Goal: Task Accomplishment & Management: Manage account settings

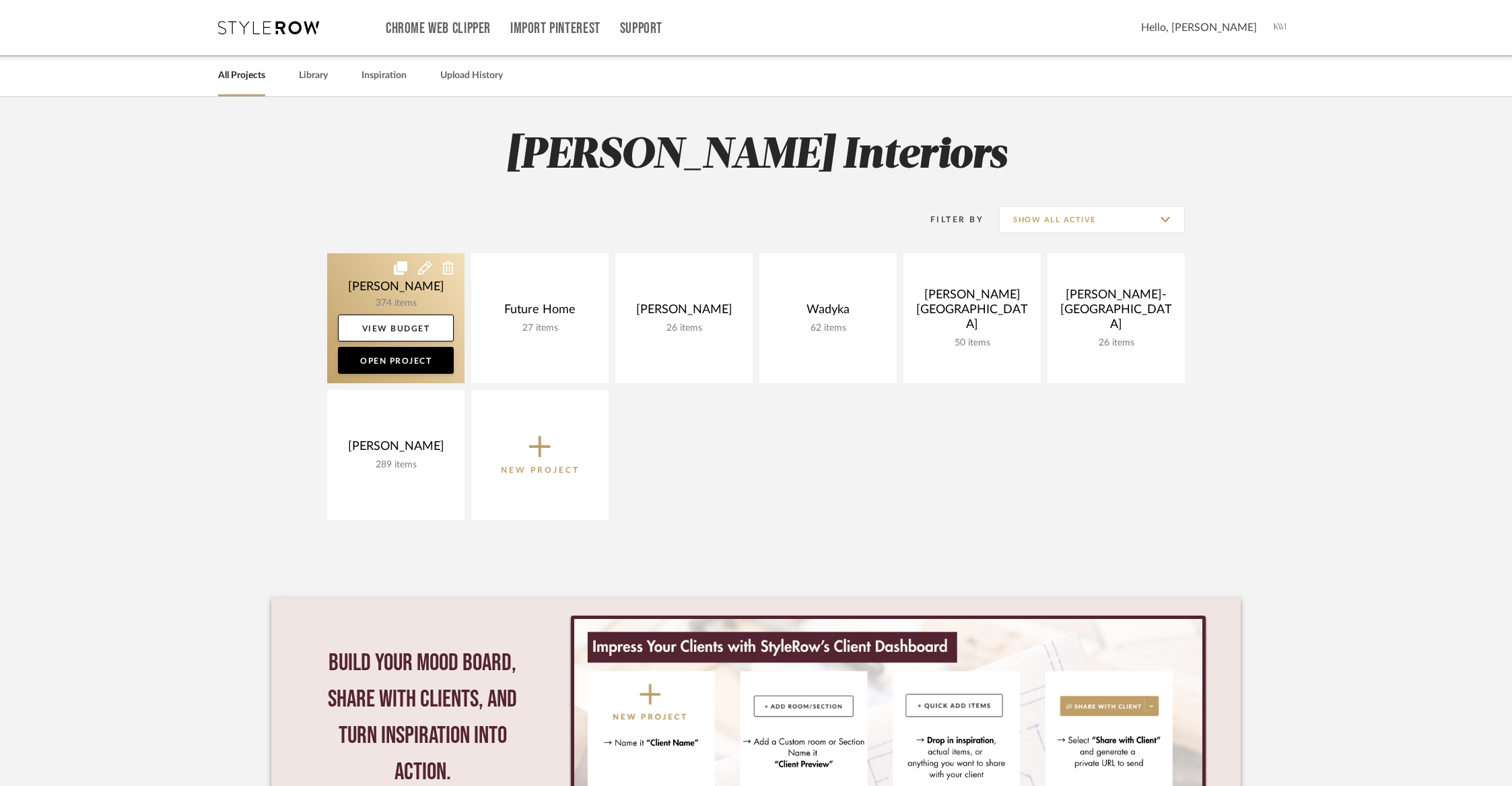
click at [353, 283] on link at bounding box center [395, 318] width 137 height 130
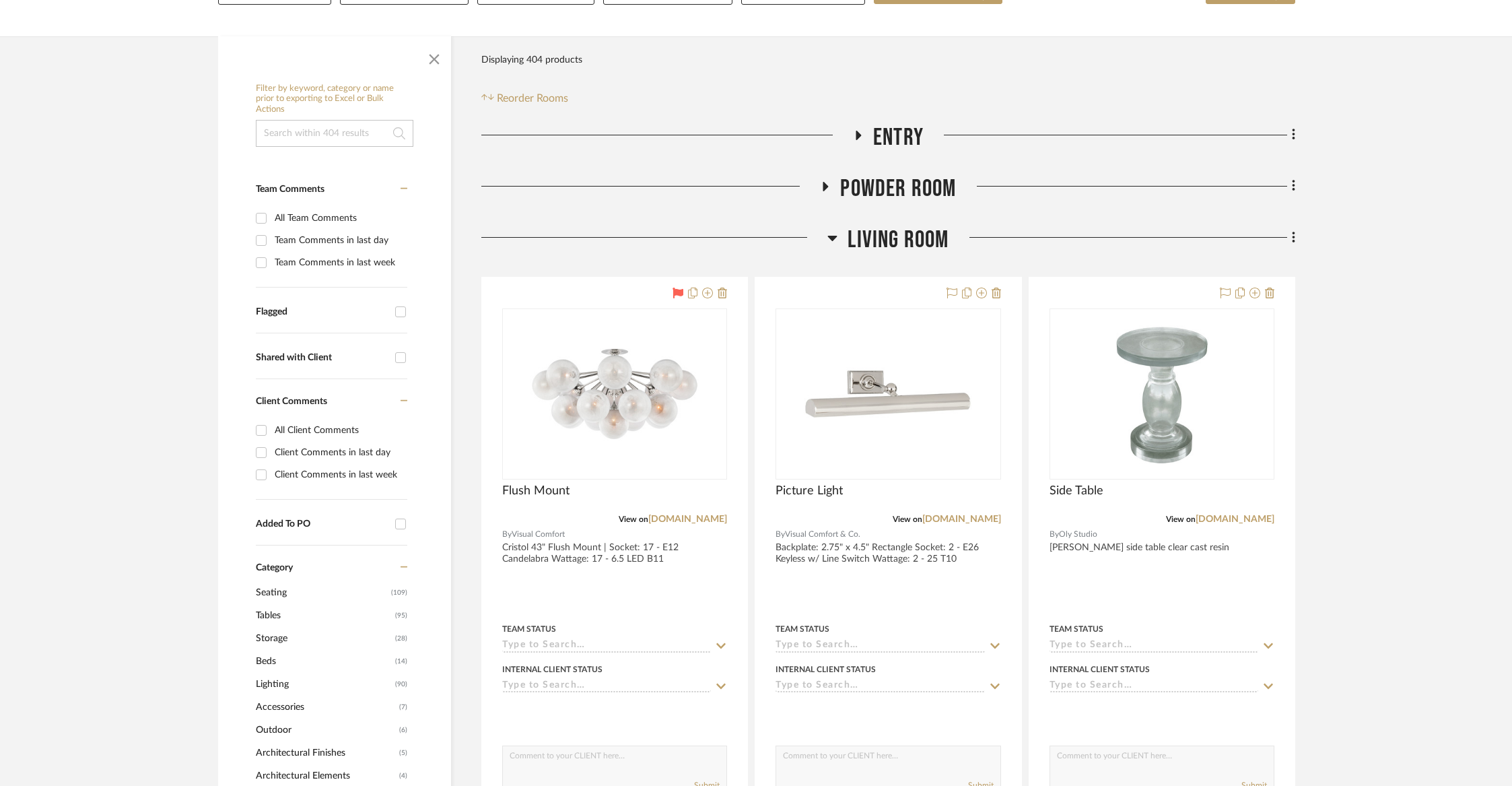
scroll to position [319, 0]
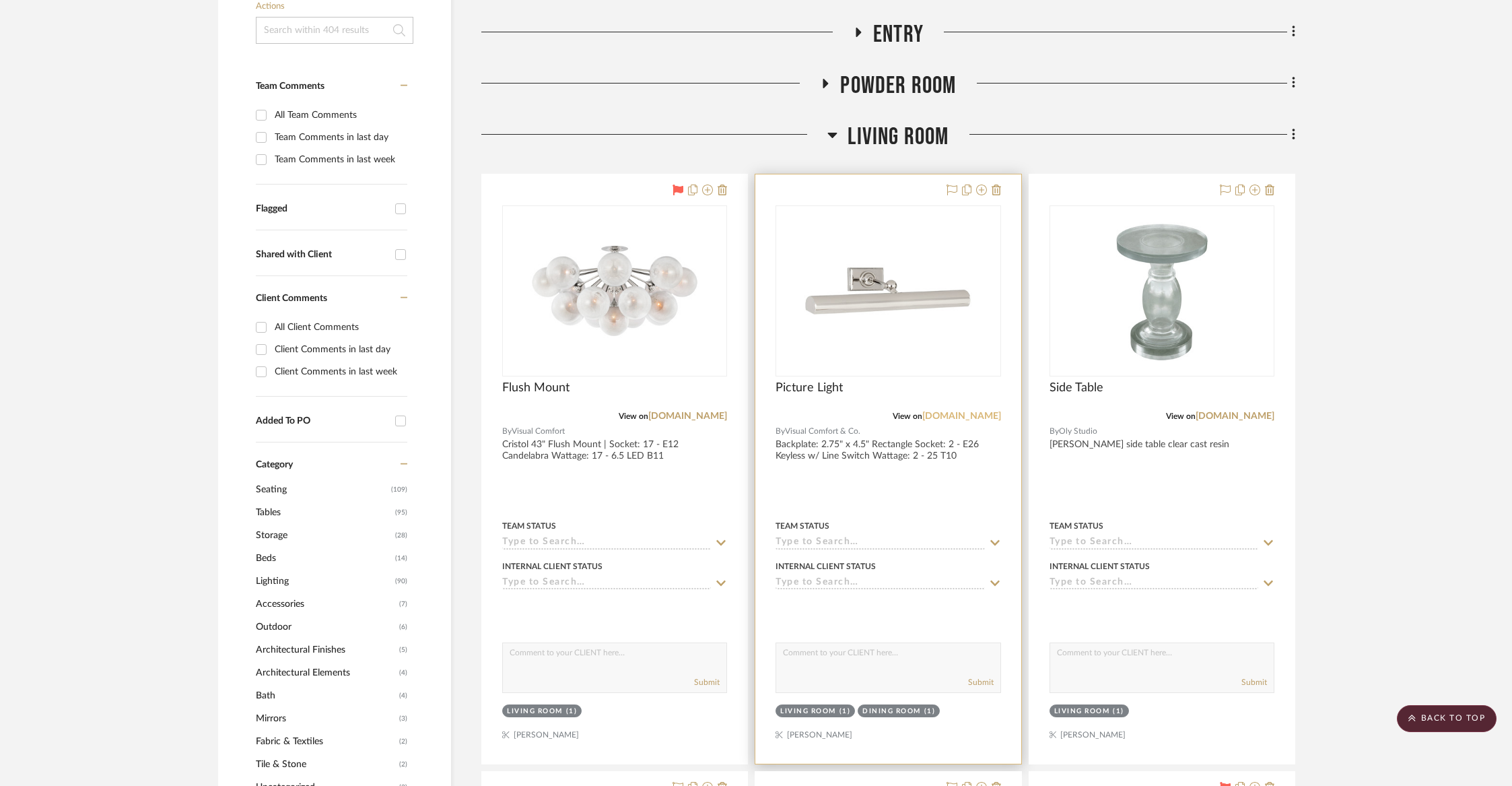
click at [962, 416] on link "[DOMAIN_NAME]" at bounding box center [962, 416] width 78 height 10
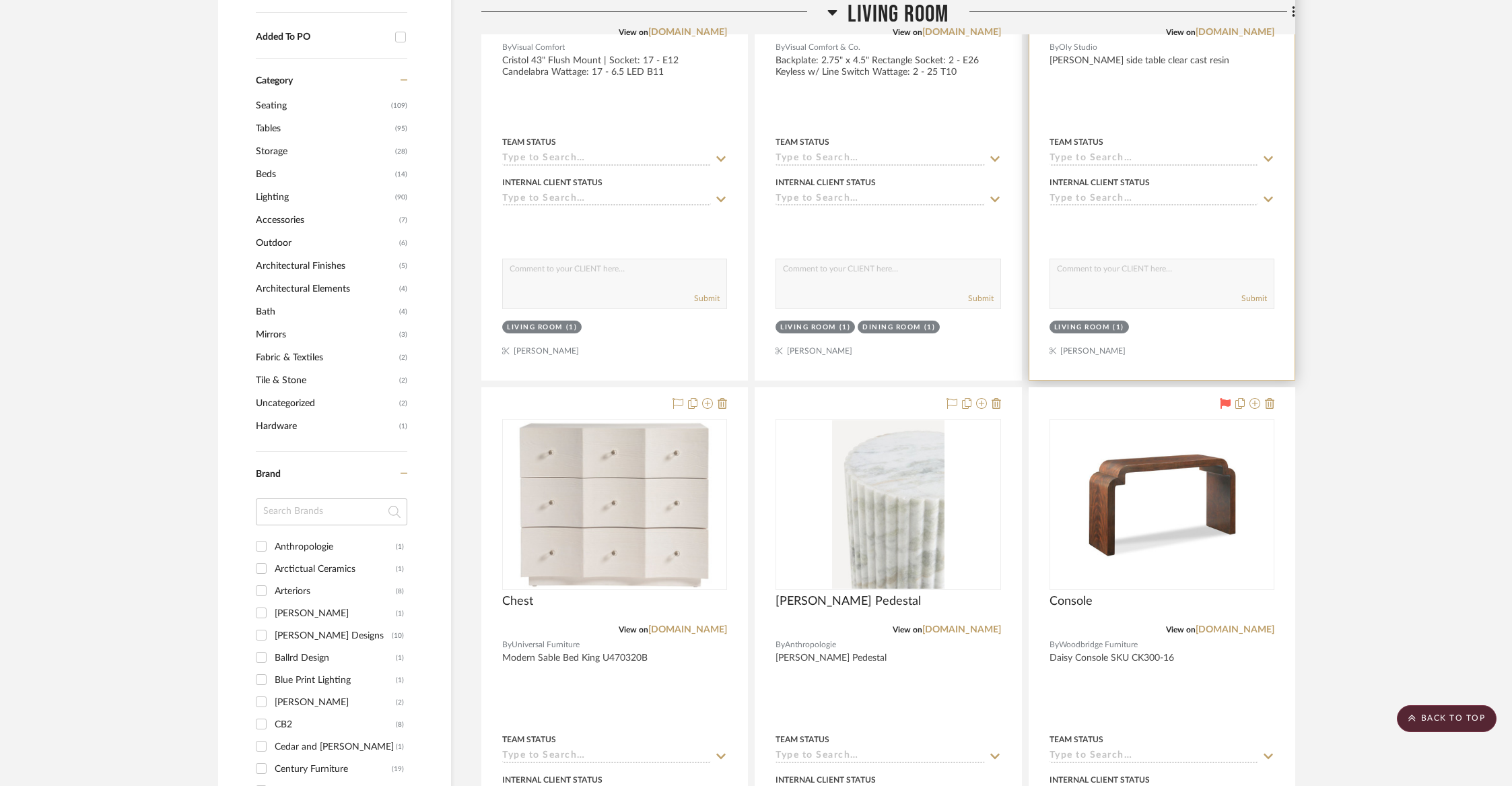
scroll to position [927, 0]
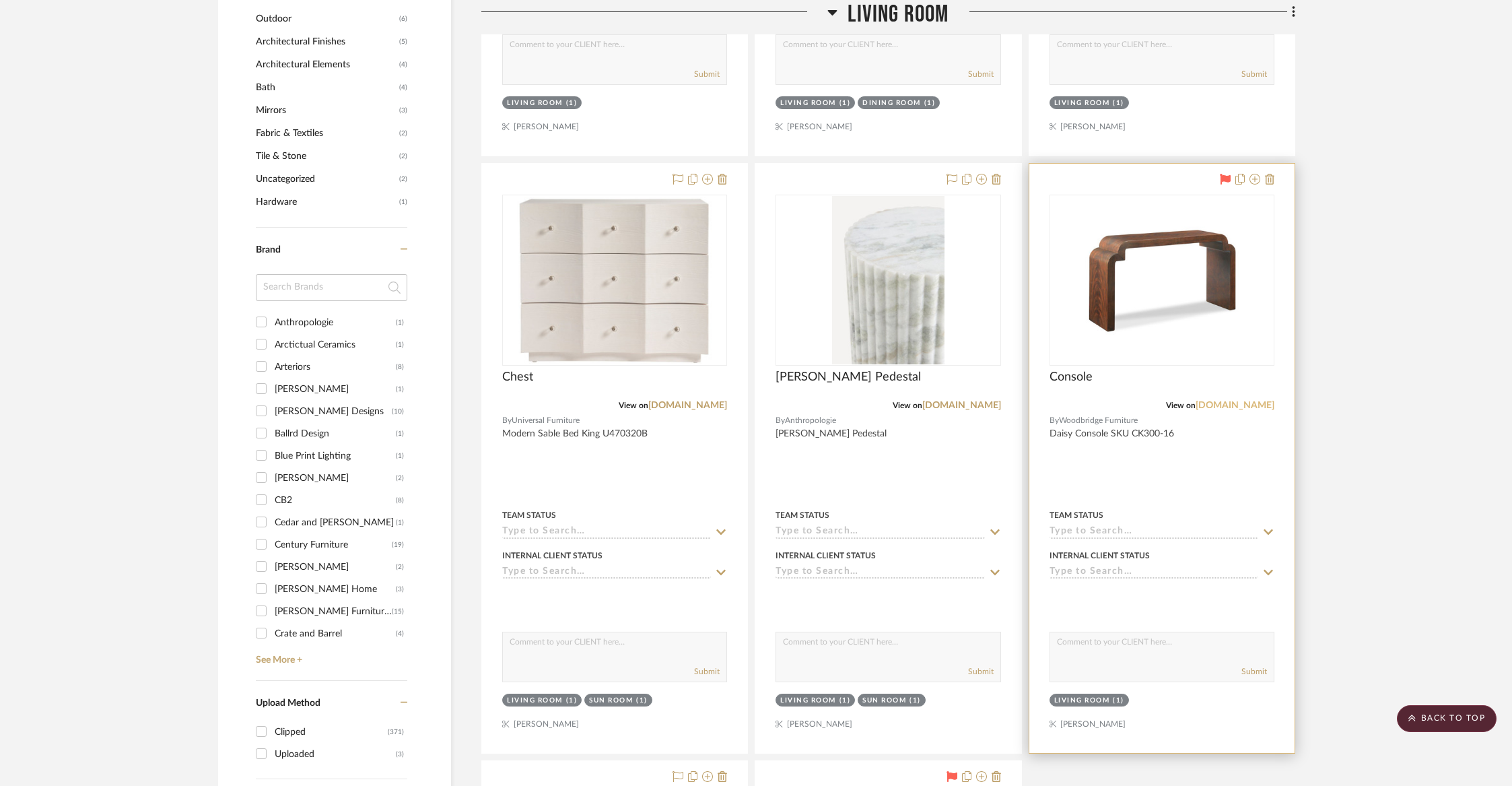
click at [1224, 400] on link "[DOMAIN_NAME]" at bounding box center [1235, 405] width 78 height 10
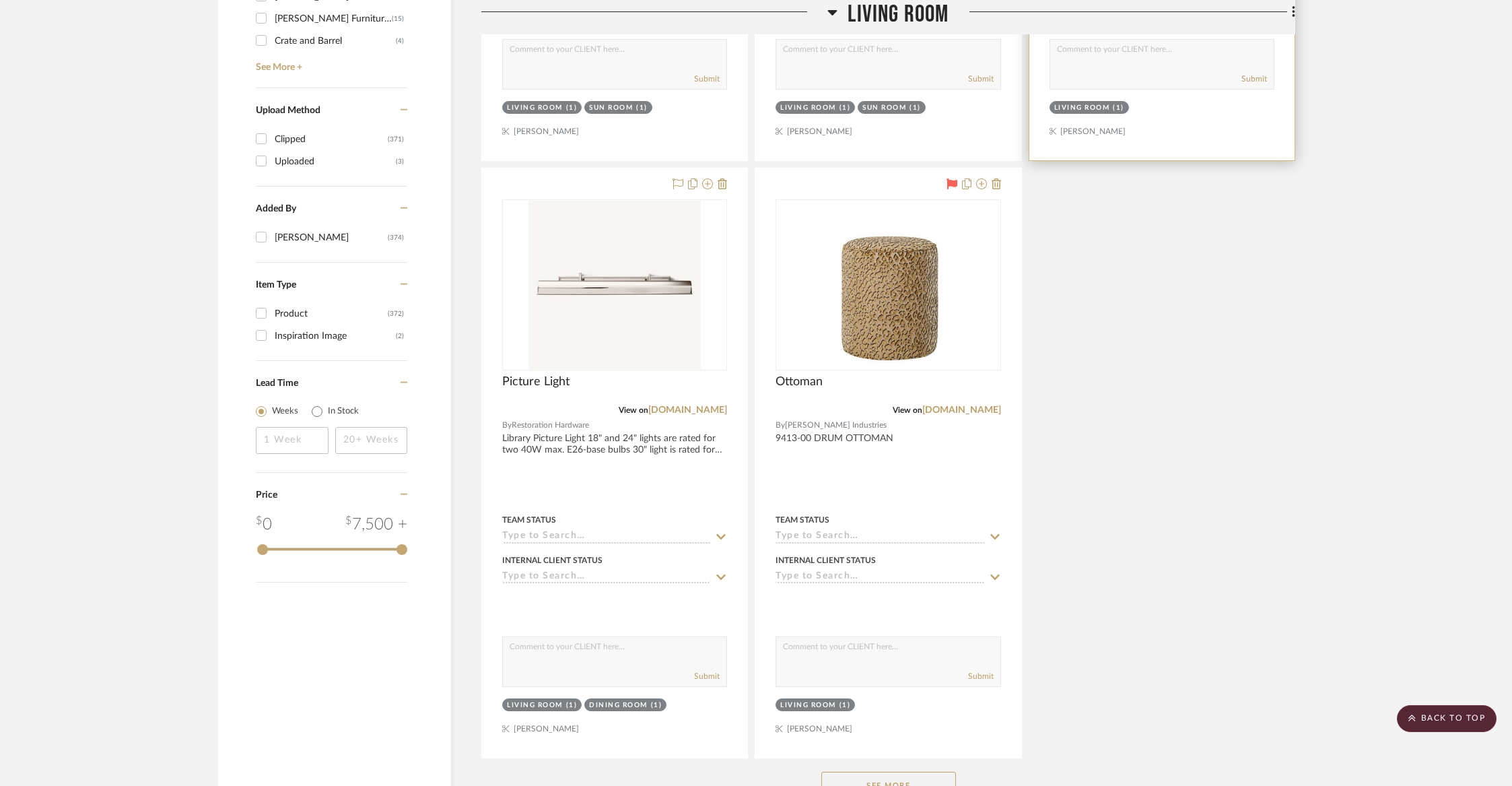
scroll to position [1539, 0]
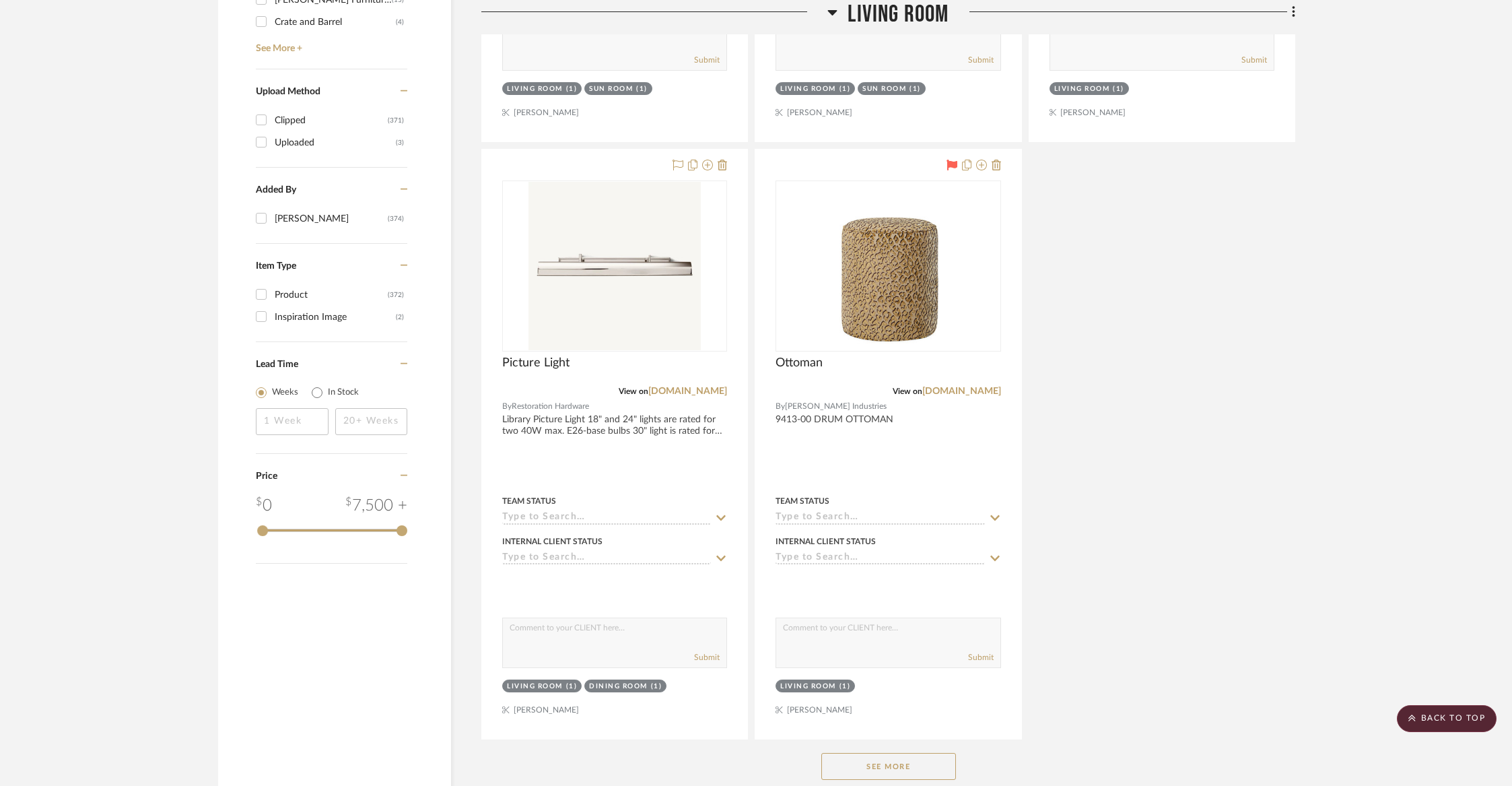
click at [878, 758] on button "See More" at bounding box center [889, 766] width 134 height 27
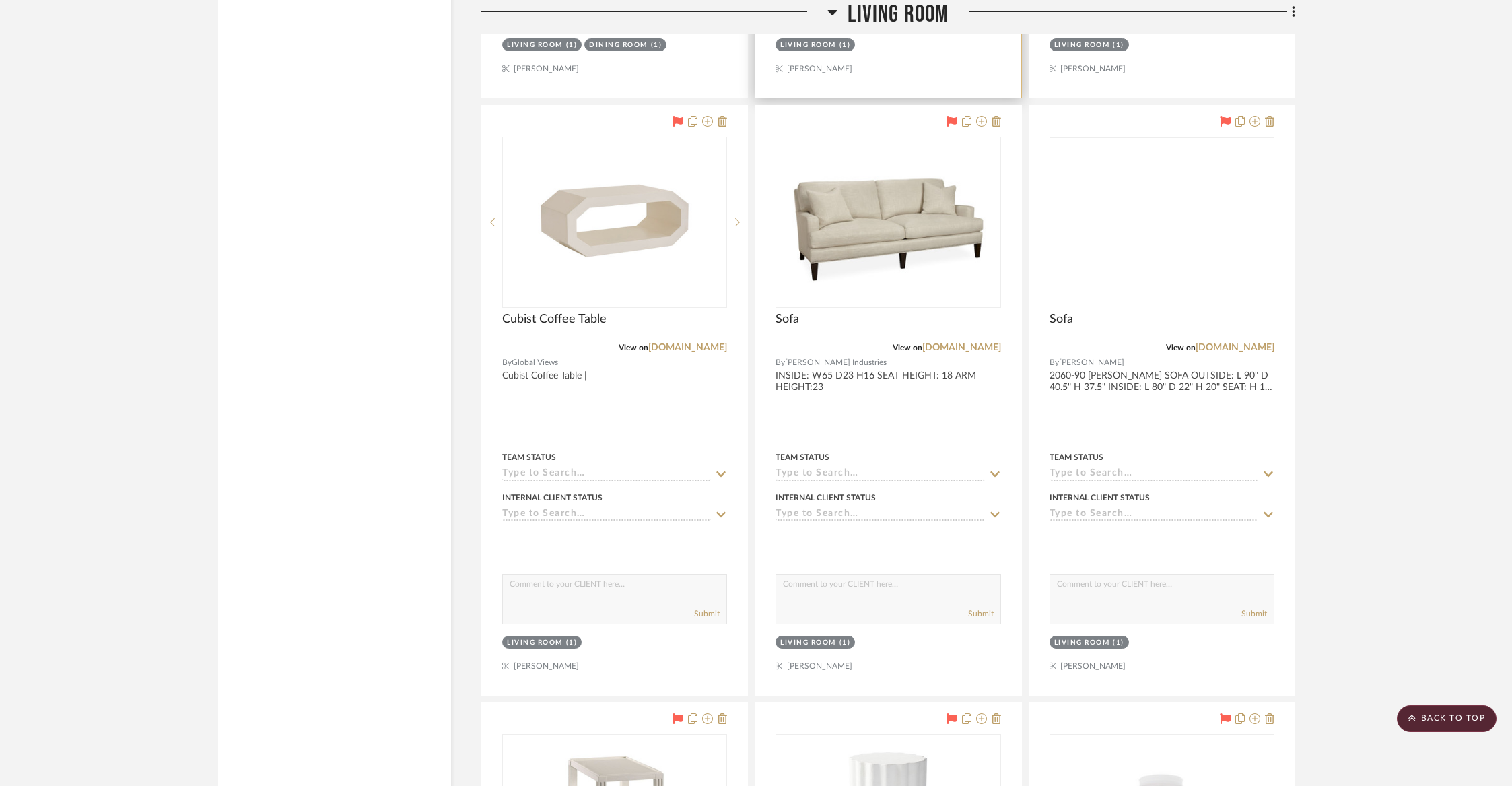
scroll to position [2210, 0]
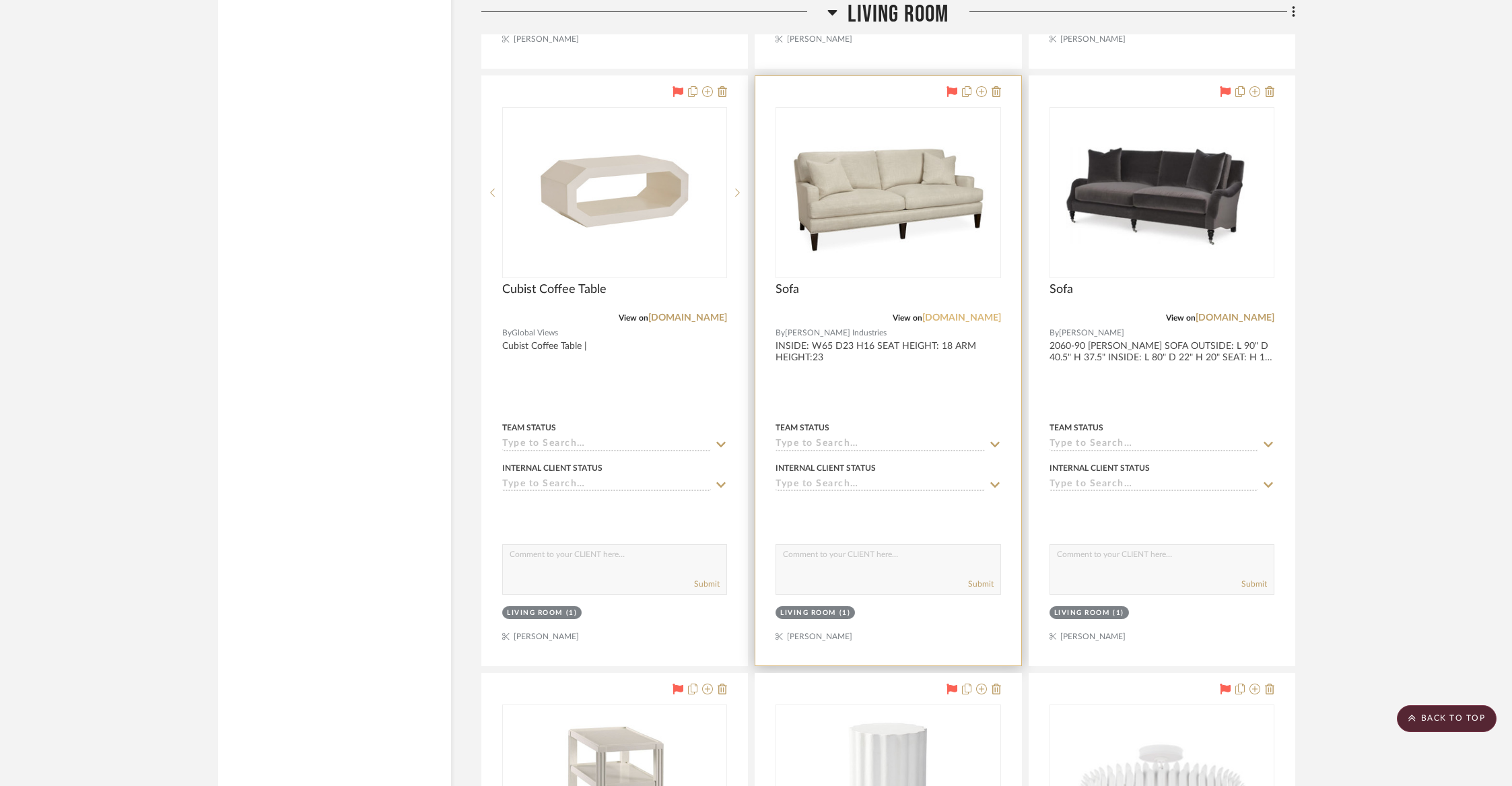
click at [965, 313] on link "[DOMAIN_NAME]" at bounding box center [962, 318] width 78 height 10
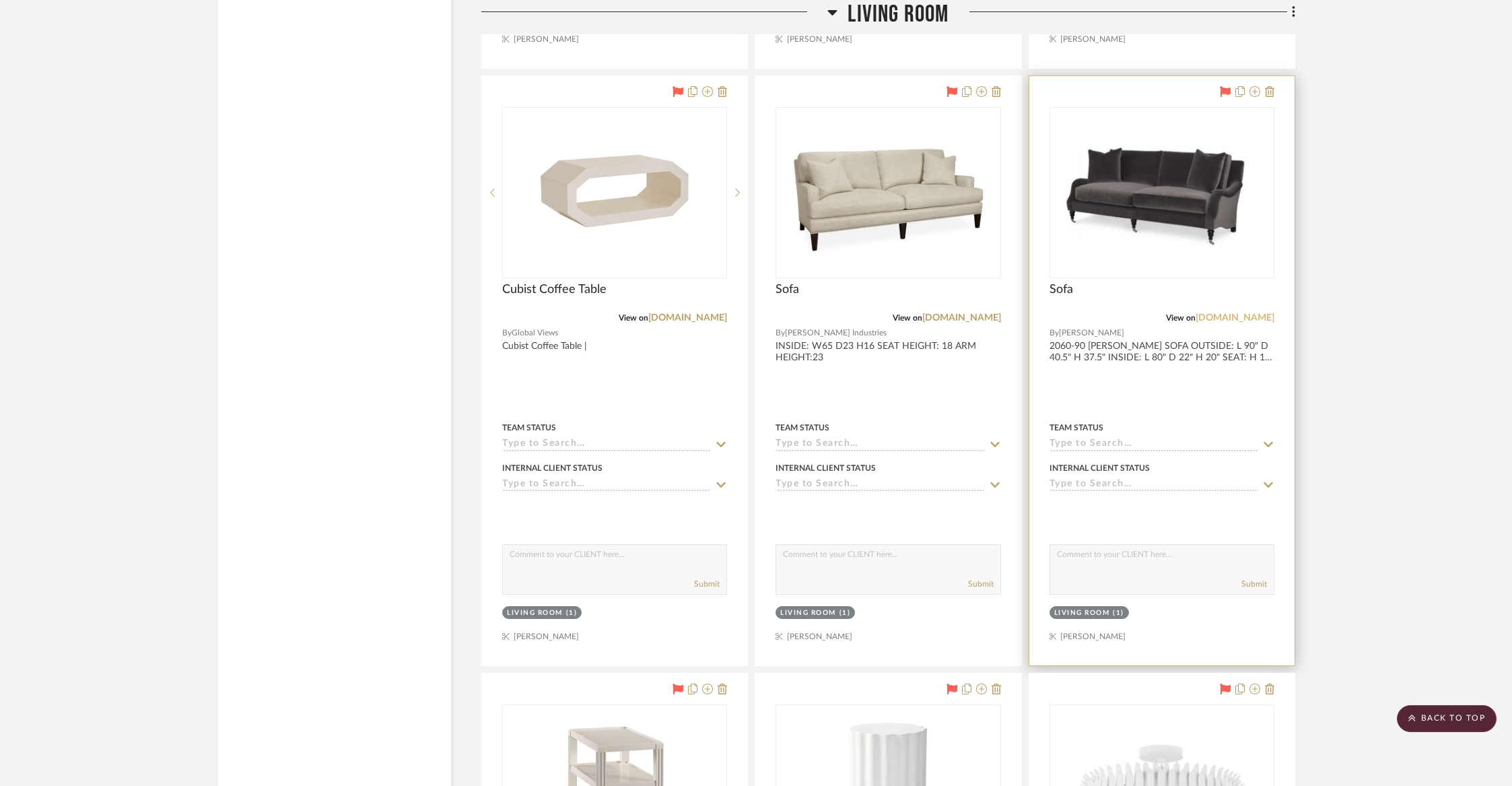
click at [1250, 318] on link "[DOMAIN_NAME]" at bounding box center [1235, 318] width 78 height 10
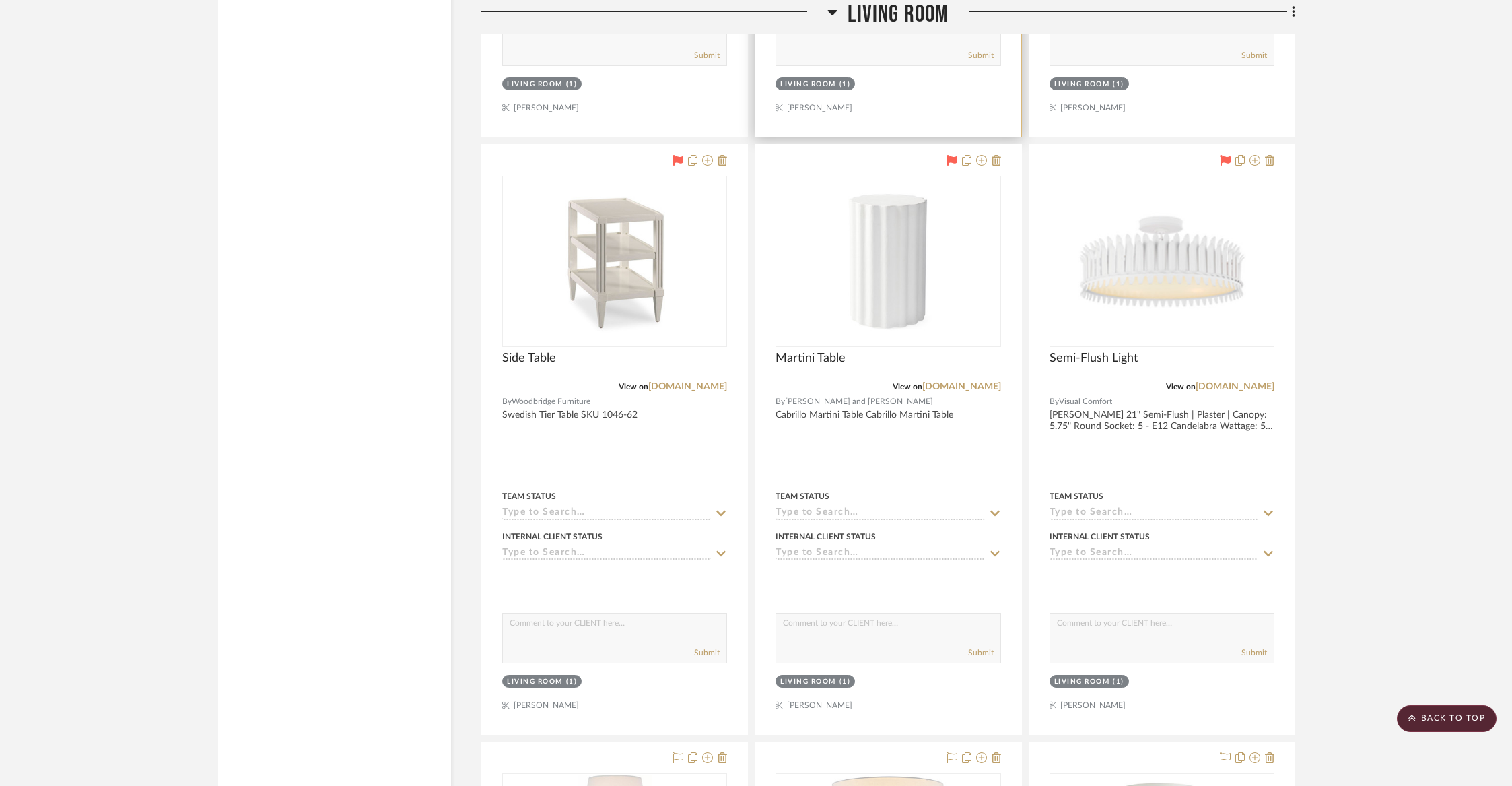
scroll to position [2741, 0]
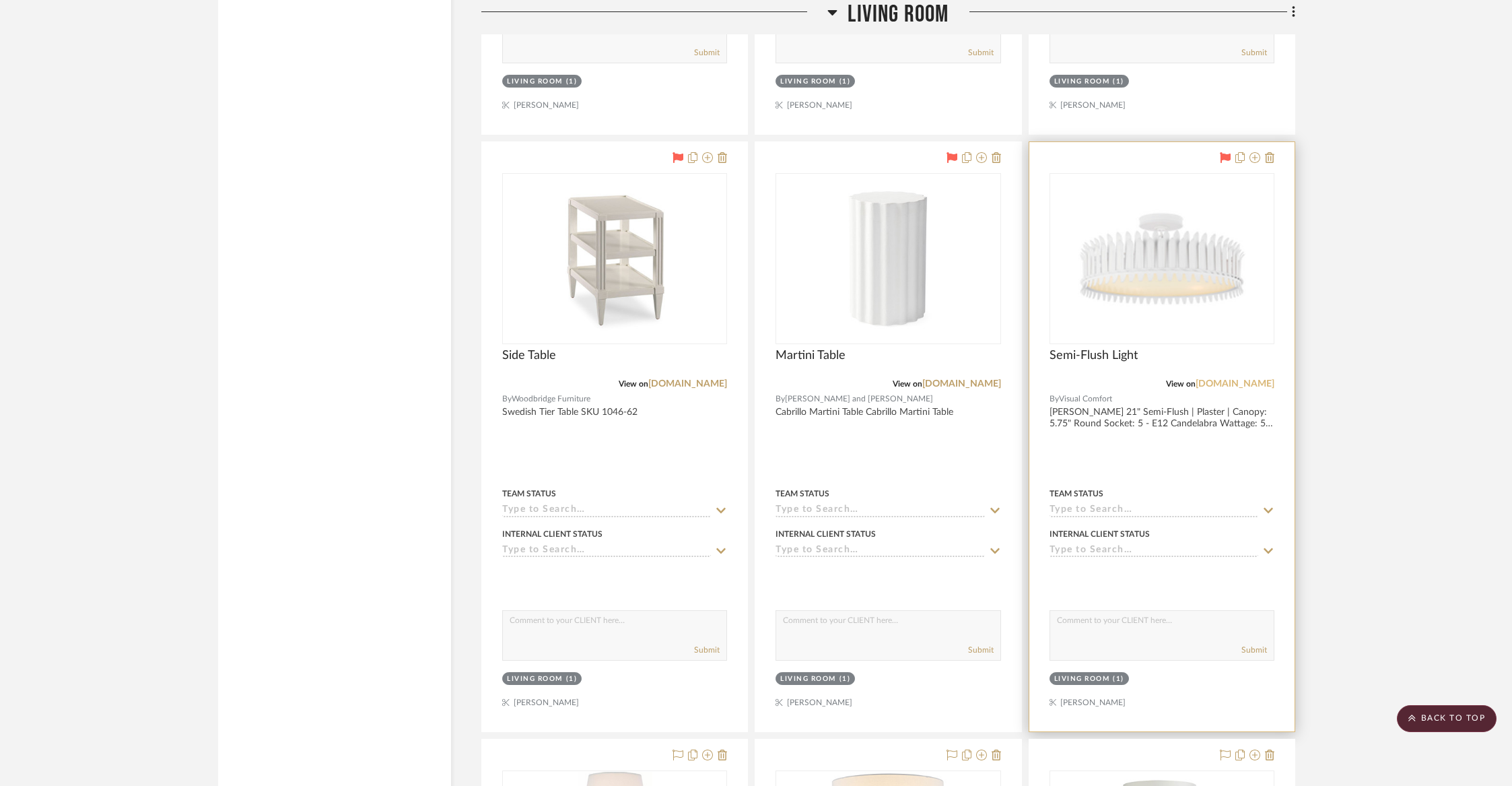
click at [1225, 379] on link "[DOMAIN_NAME]" at bounding box center [1235, 384] width 78 height 10
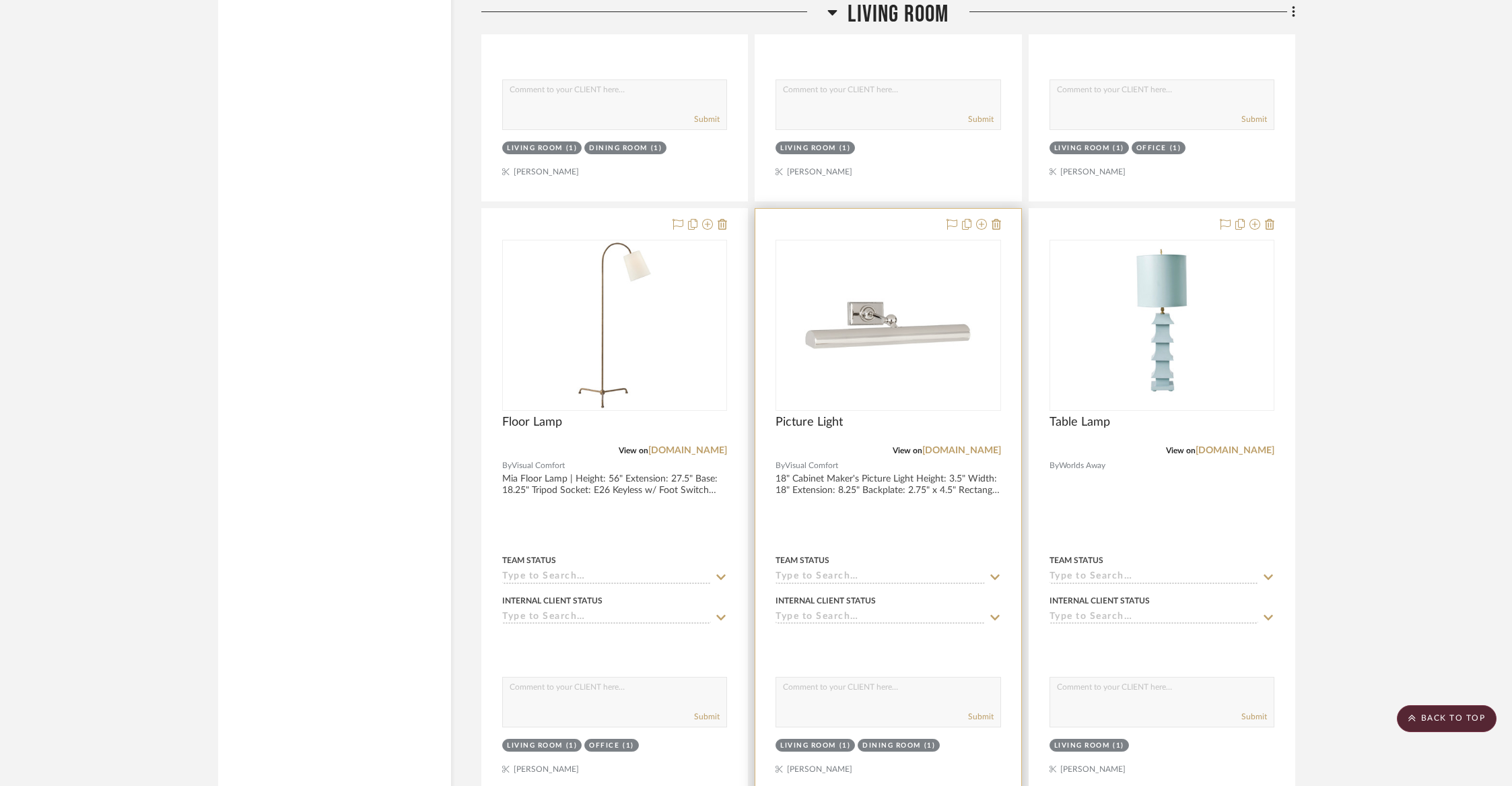
scroll to position [4586, 0]
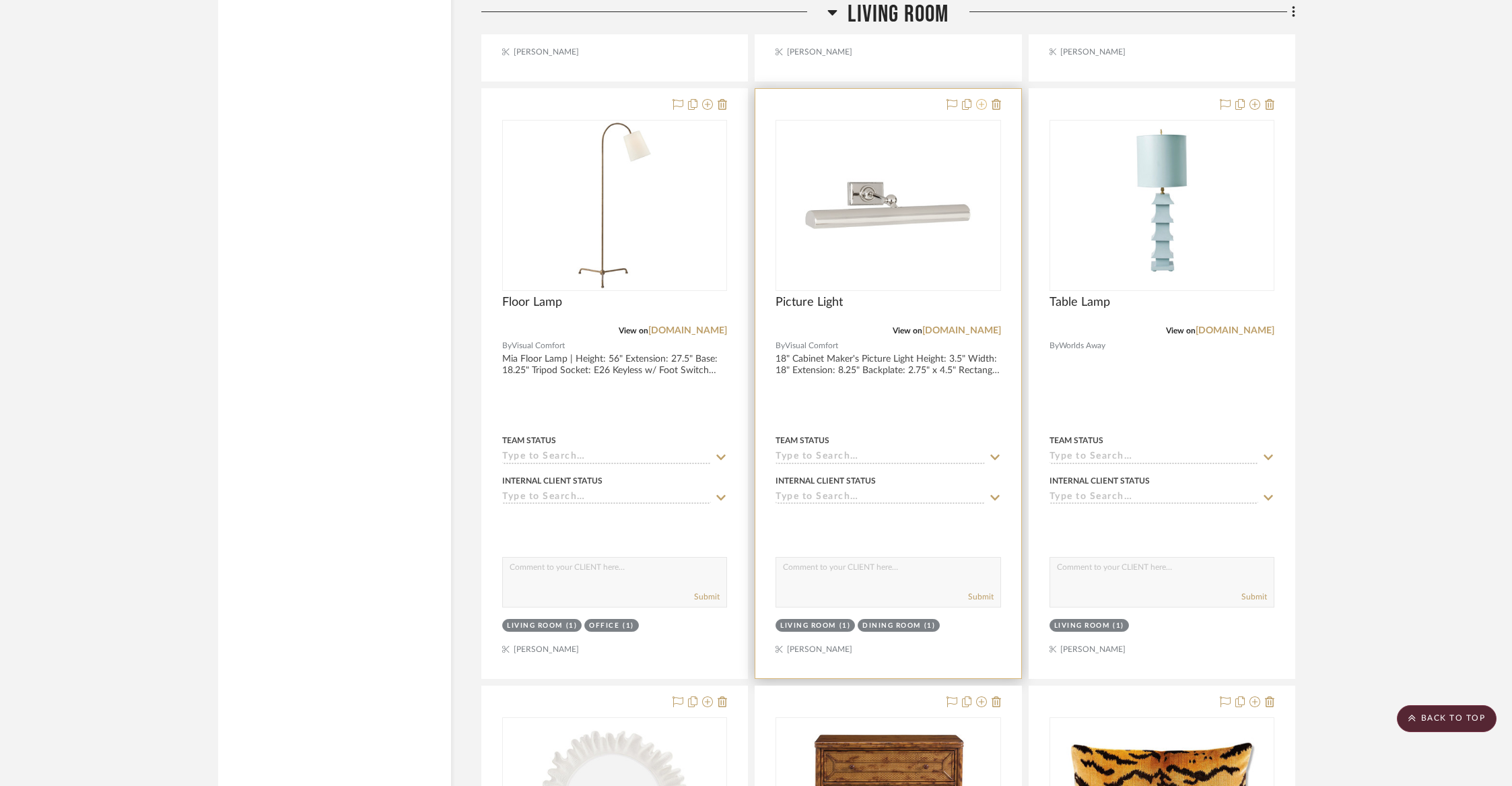
click at [979, 99] on icon at bounding box center [981, 104] width 10 height 10
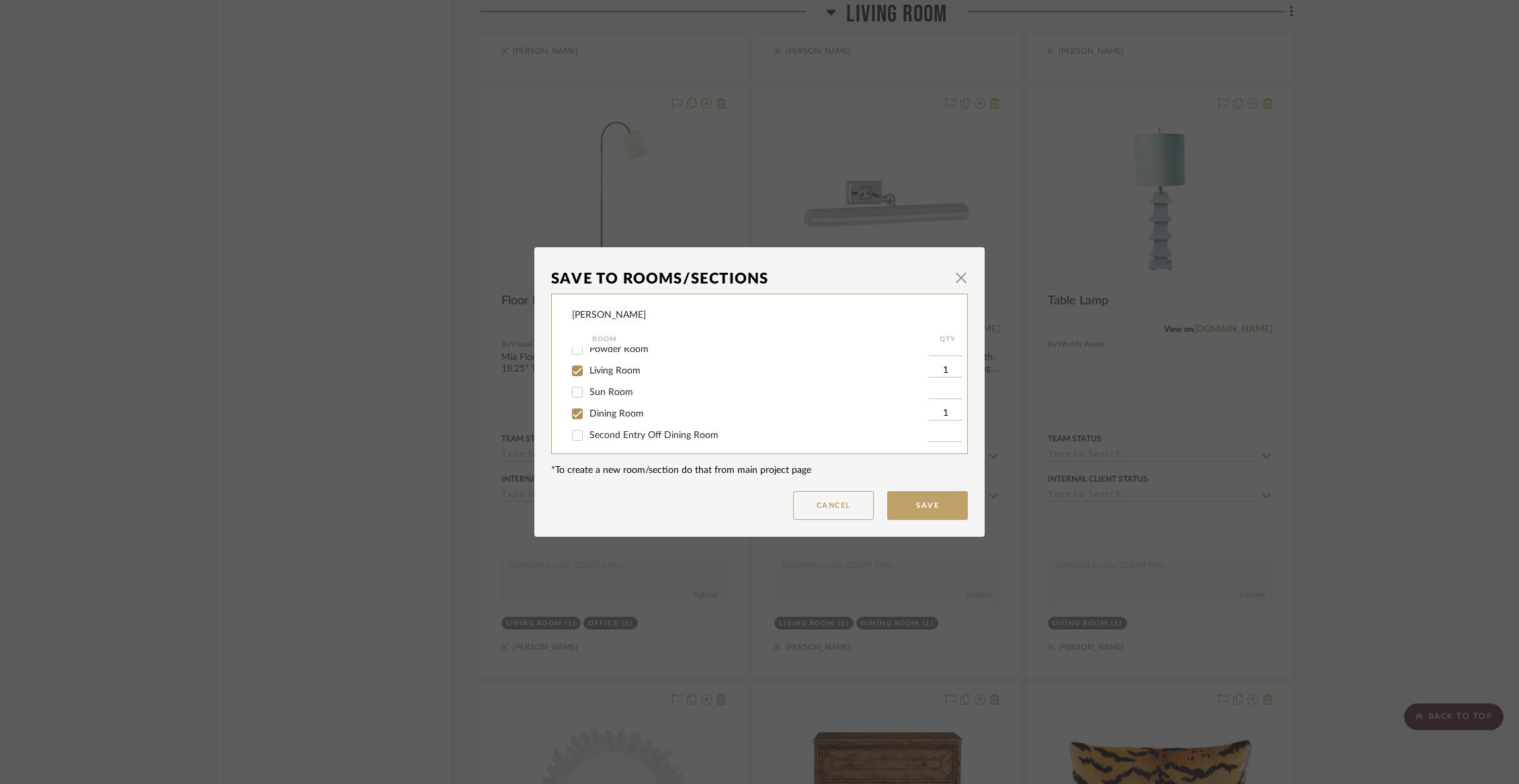
scroll to position [30, 0]
click at [612, 376] on span "Living Room" at bounding box center [615, 372] width 51 height 10
click at [588, 378] on input "Living Room" at bounding box center [577, 372] width 22 height 22
checkbox input "false"
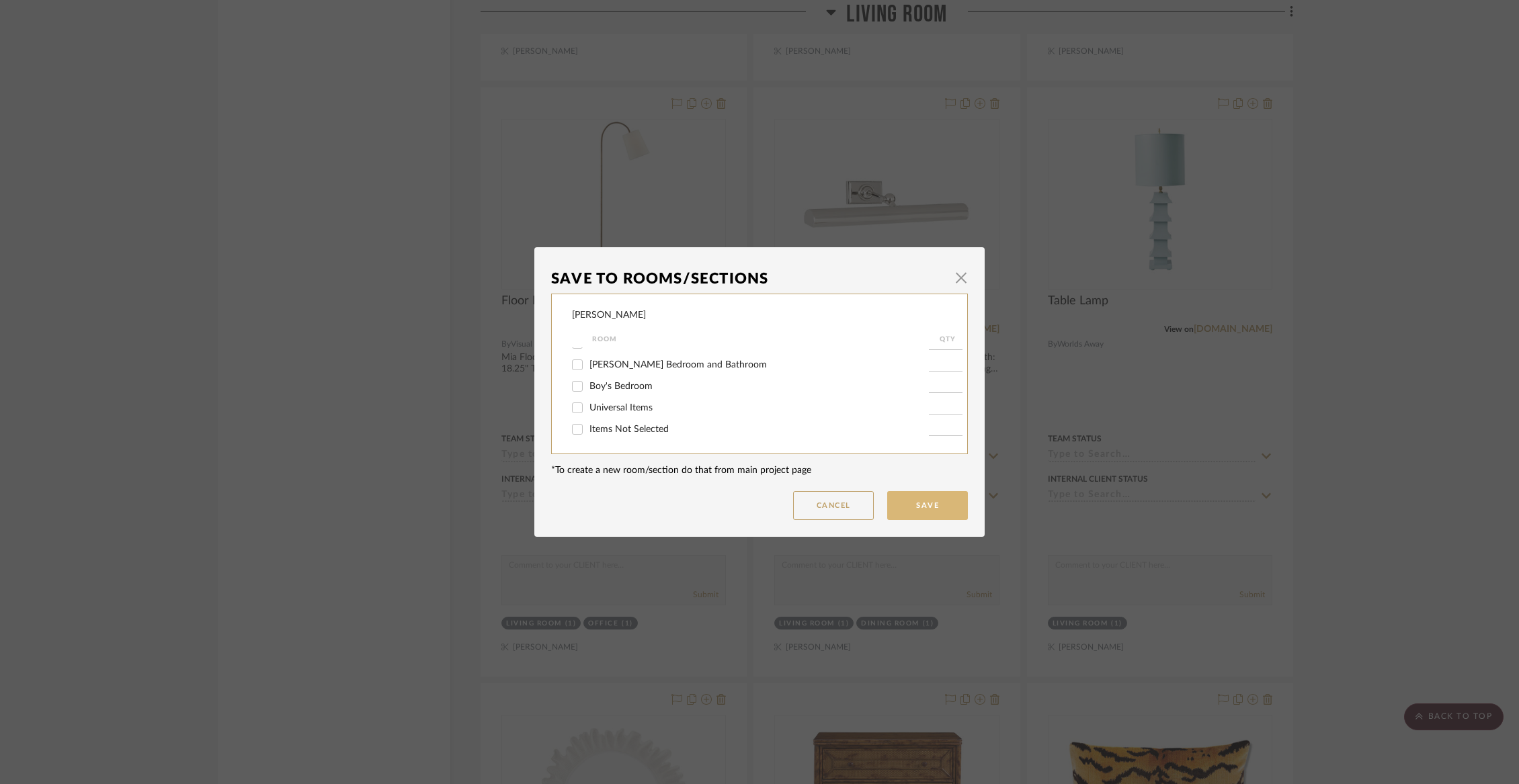
click at [903, 504] on button "Save" at bounding box center [927, 505] width 81 height 29
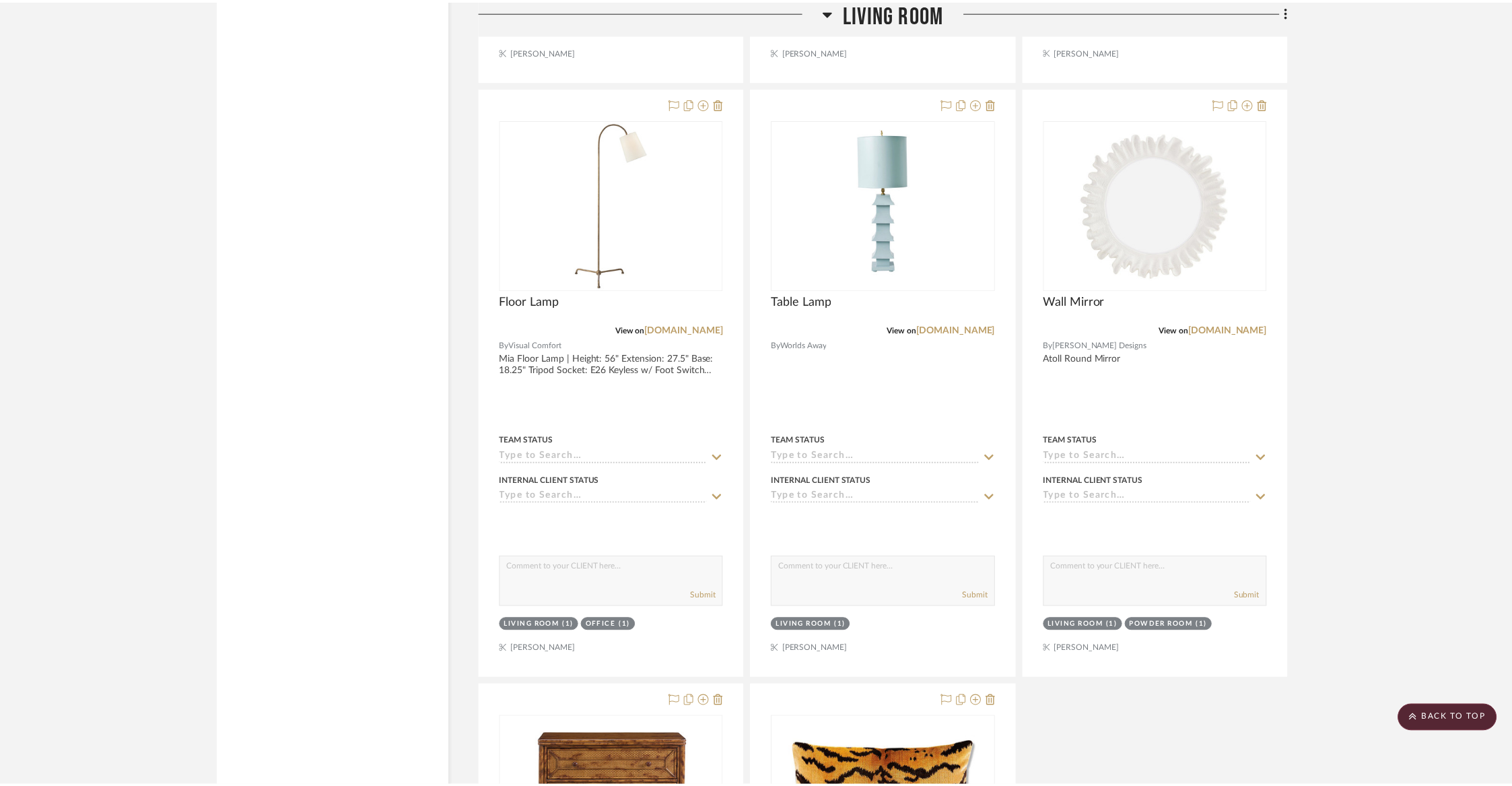
scroll to position [4586, 0]
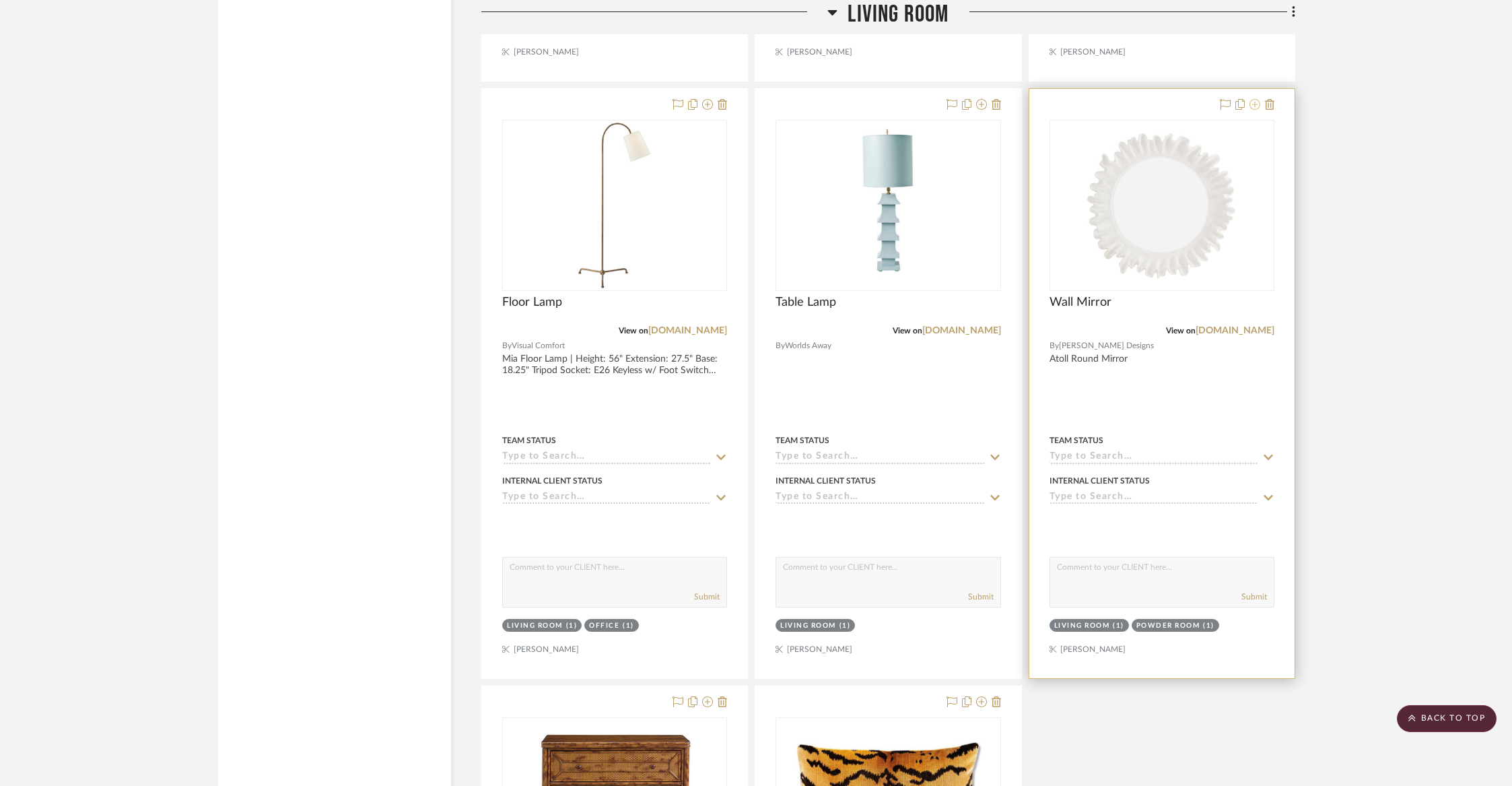
click at [1256, 99] on icon at bounding box center [1255, 104] width 10 height 10
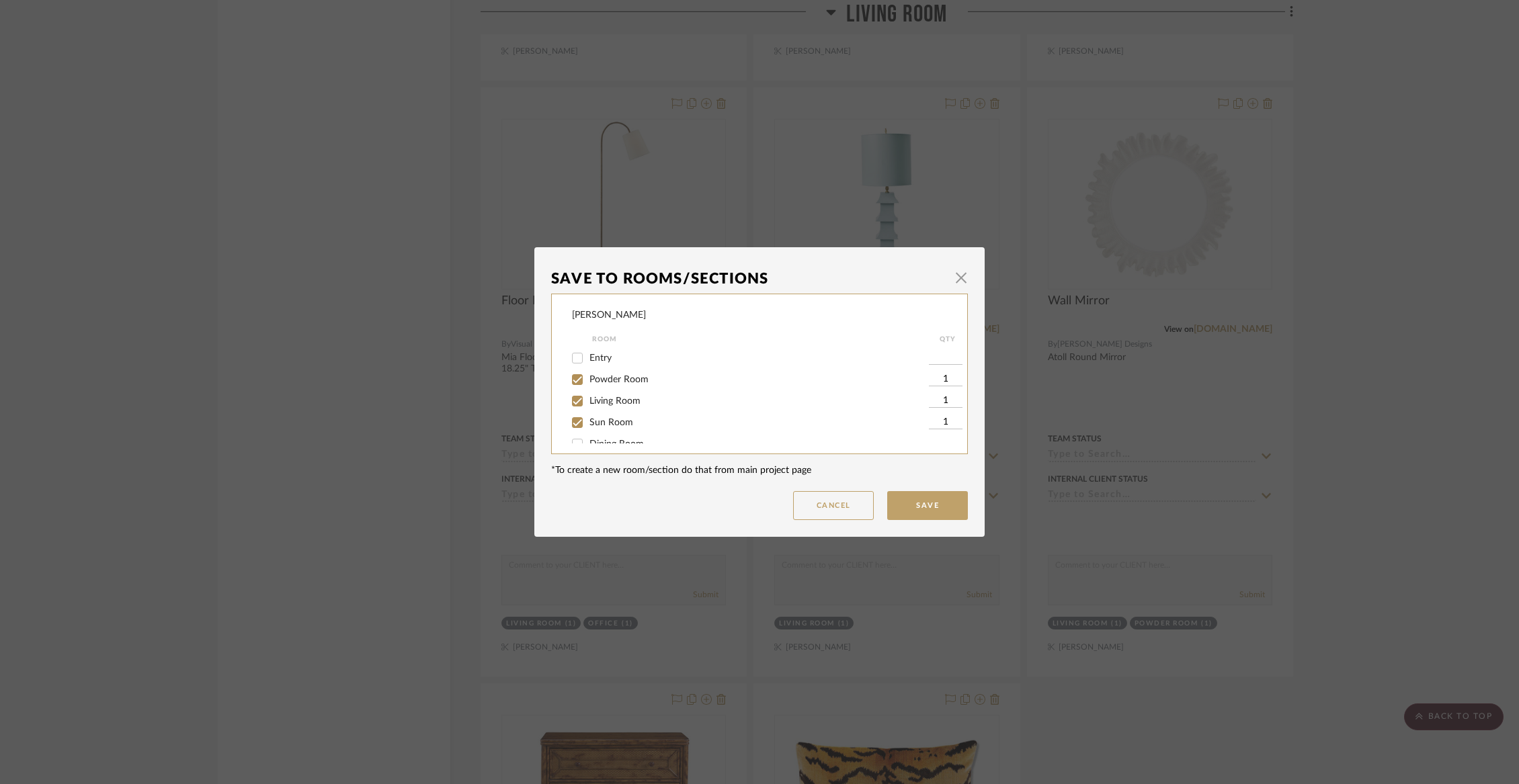
click at [595, 359] on span "Entry" at bounding box center [600, 358] width 22 height 10
click at [588, 359] on input "Entry" at bounding box center [577, 358] width 22 height 22
checkbox input "true"
type input "1"
click at [574, 402] on input "Living Room" at bounding box center [577, 401] width 22 height 22
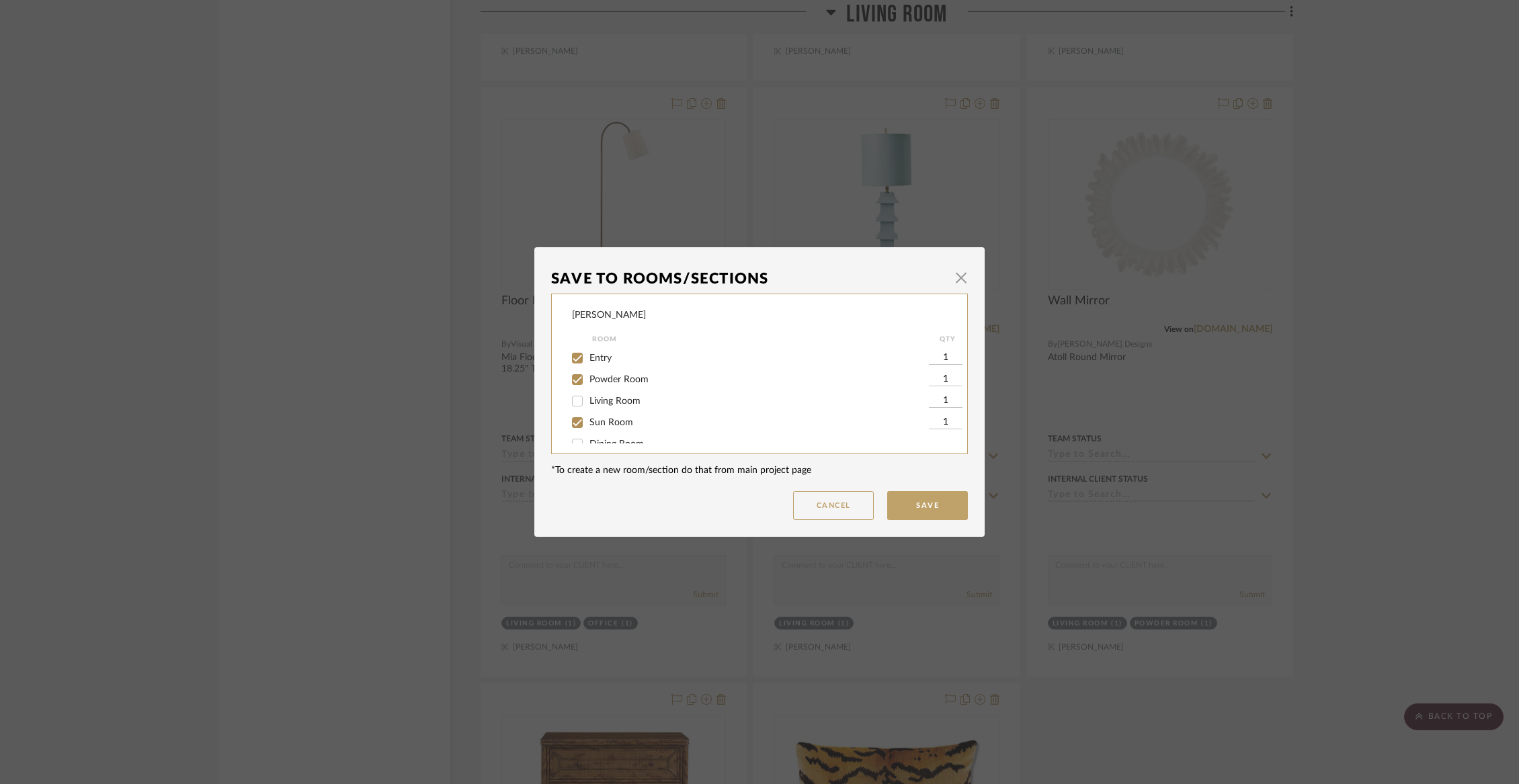
checkbox input "false"
click at [574, 425] on input "Sun Room" at bounding box center [577, 422] width 22 height 22
checkbox input "false"
click at [570, 425] on input "Sun Room" at bounding box center [577, 422] width 22 height 22
checkbox input "true"
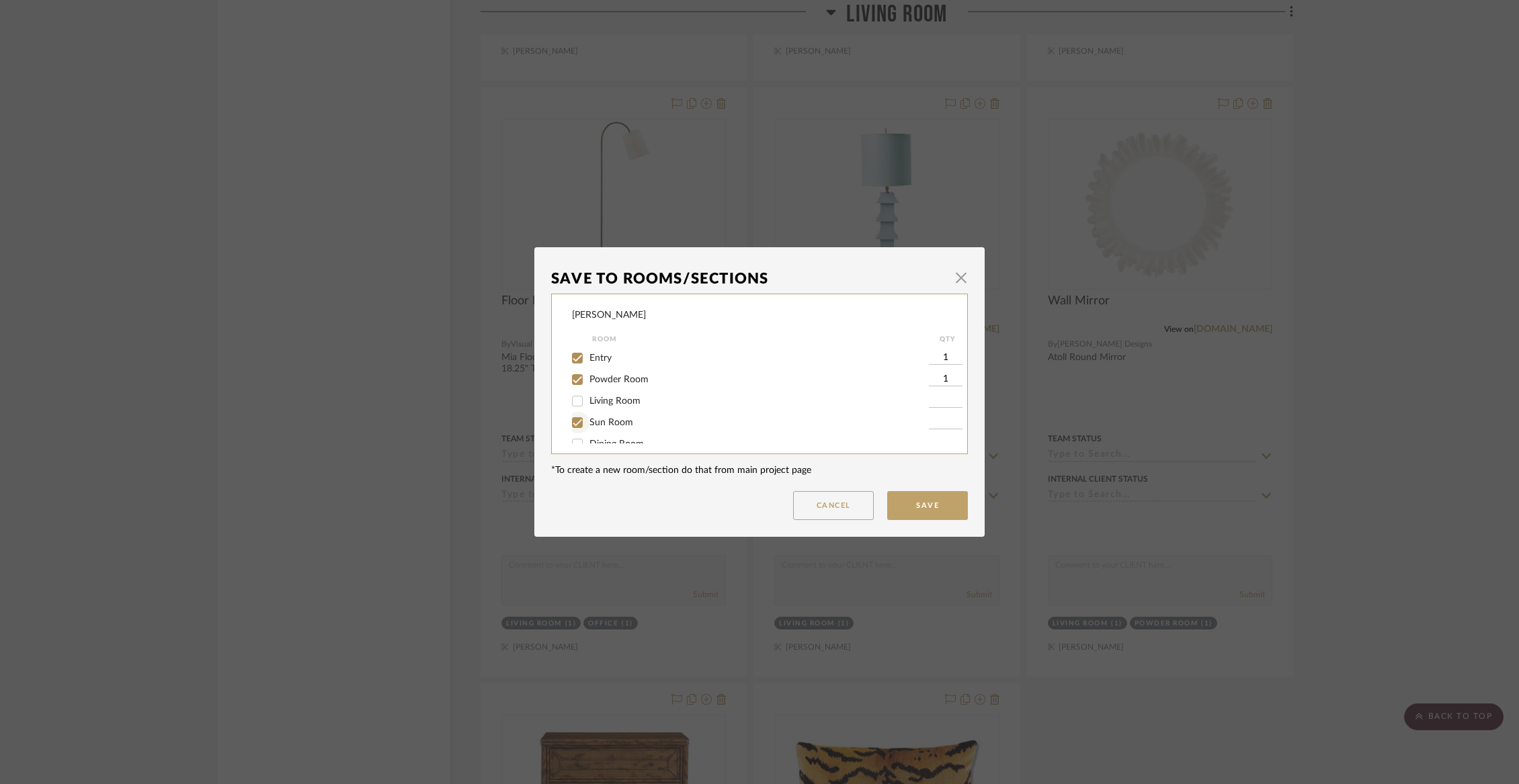
type input "1"
click at [917, 506] on button "Save" at bounding box center [927, 505] width 81 height 29
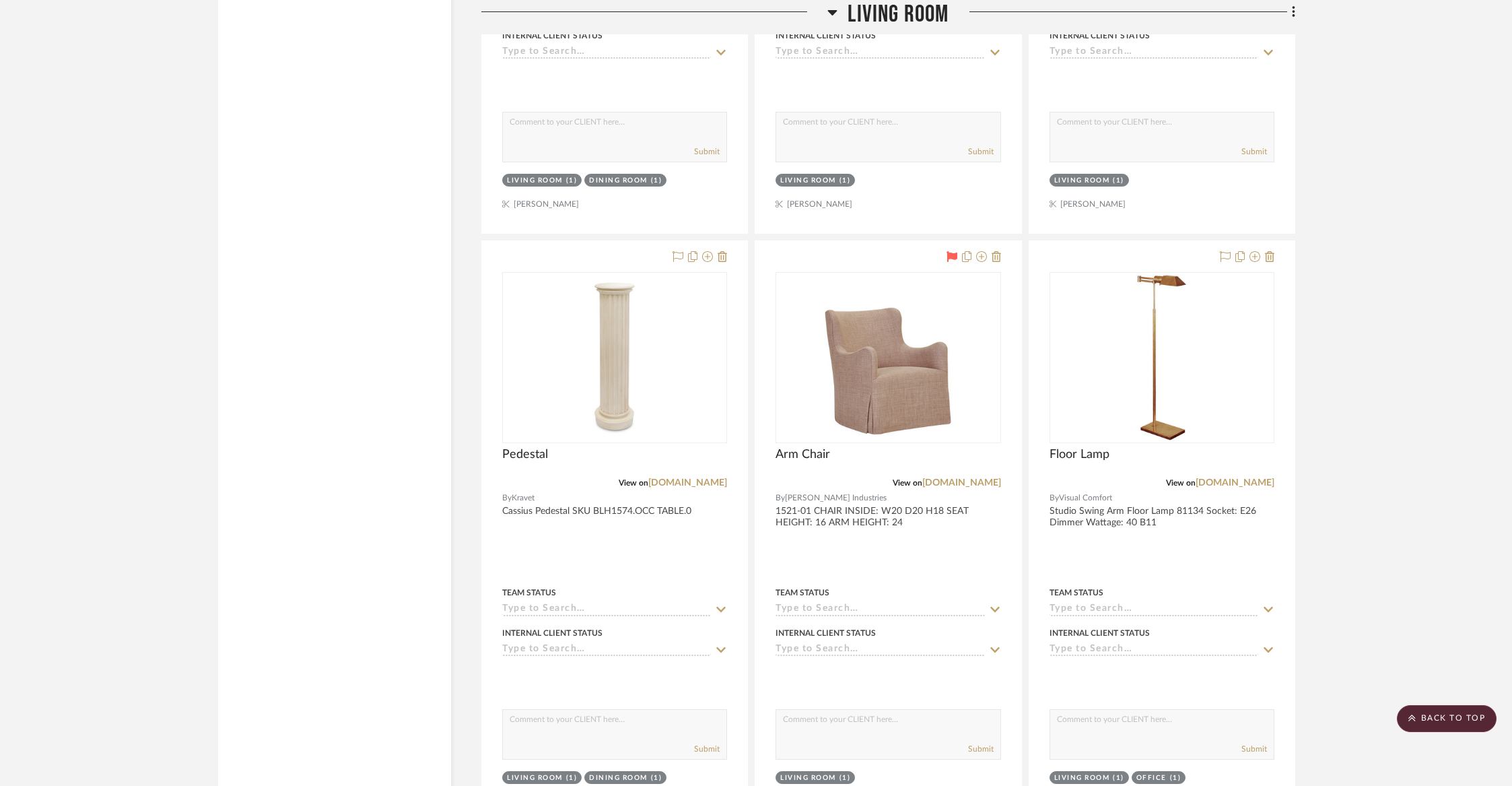
scroll to position [3820, 0]
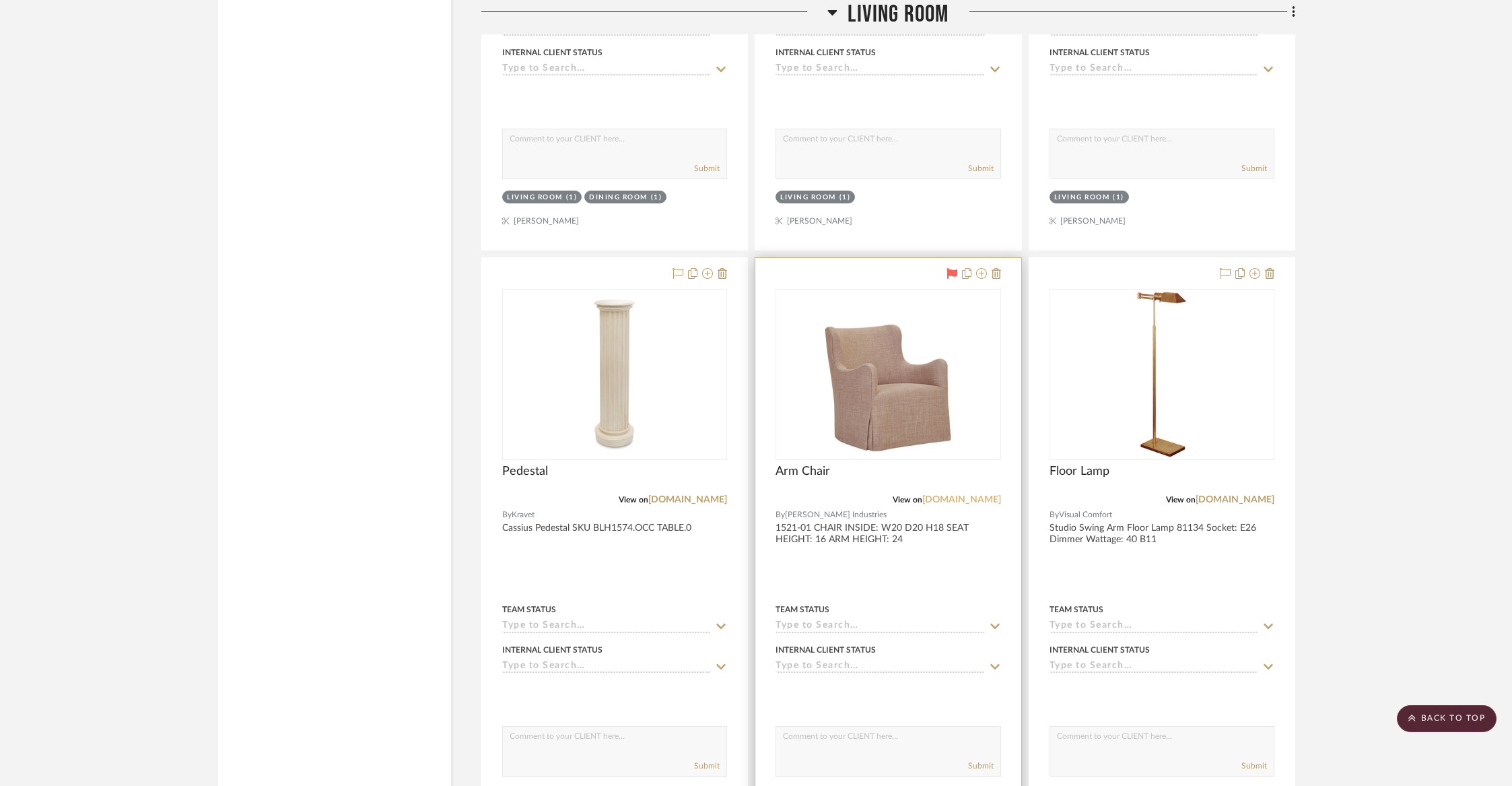
click at [970, 495] on link "[DOMAIN_NAME]" at bounding box center [962, 499] width 78 height 10
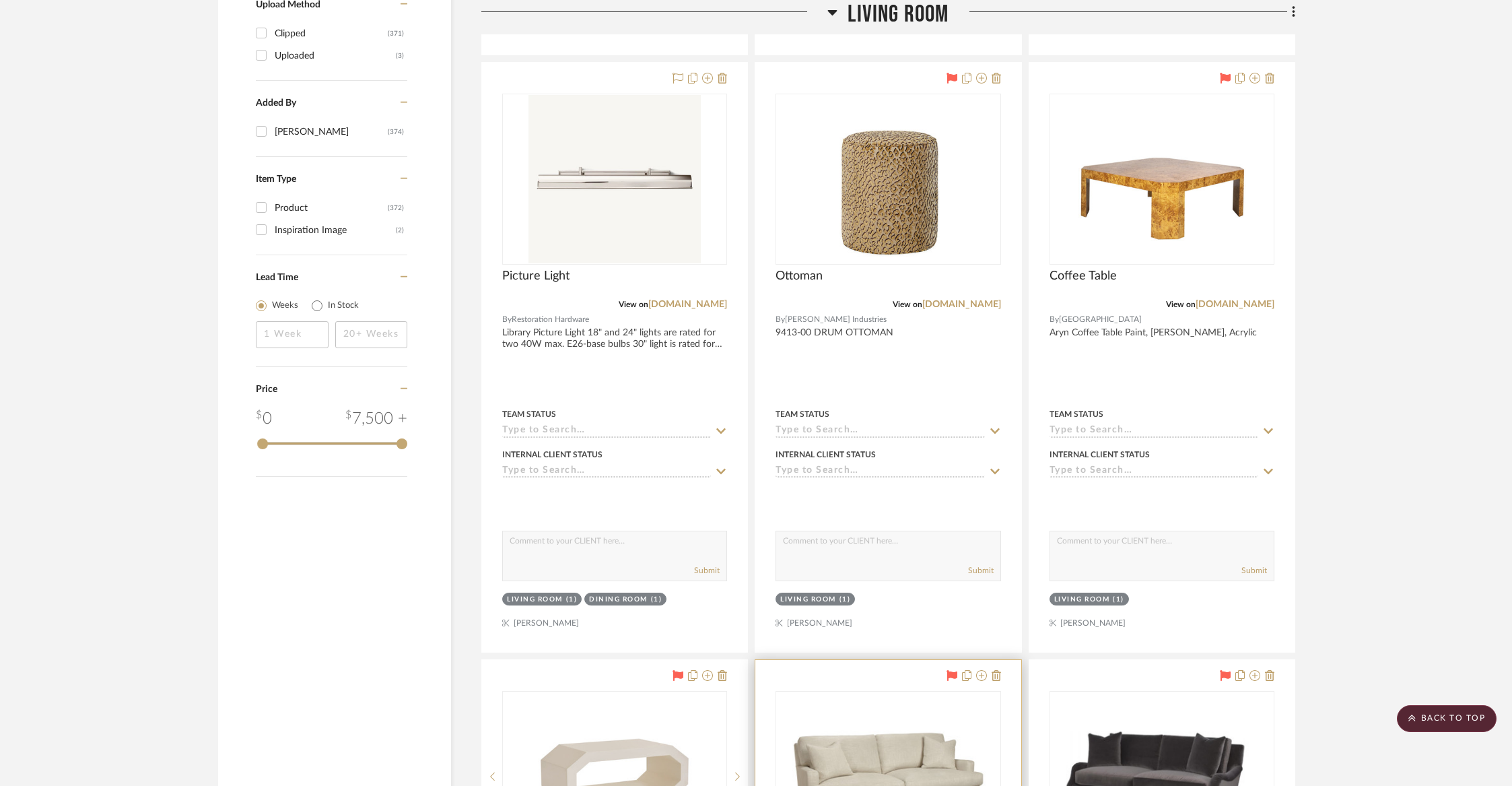
scroll to position [1620, 0]
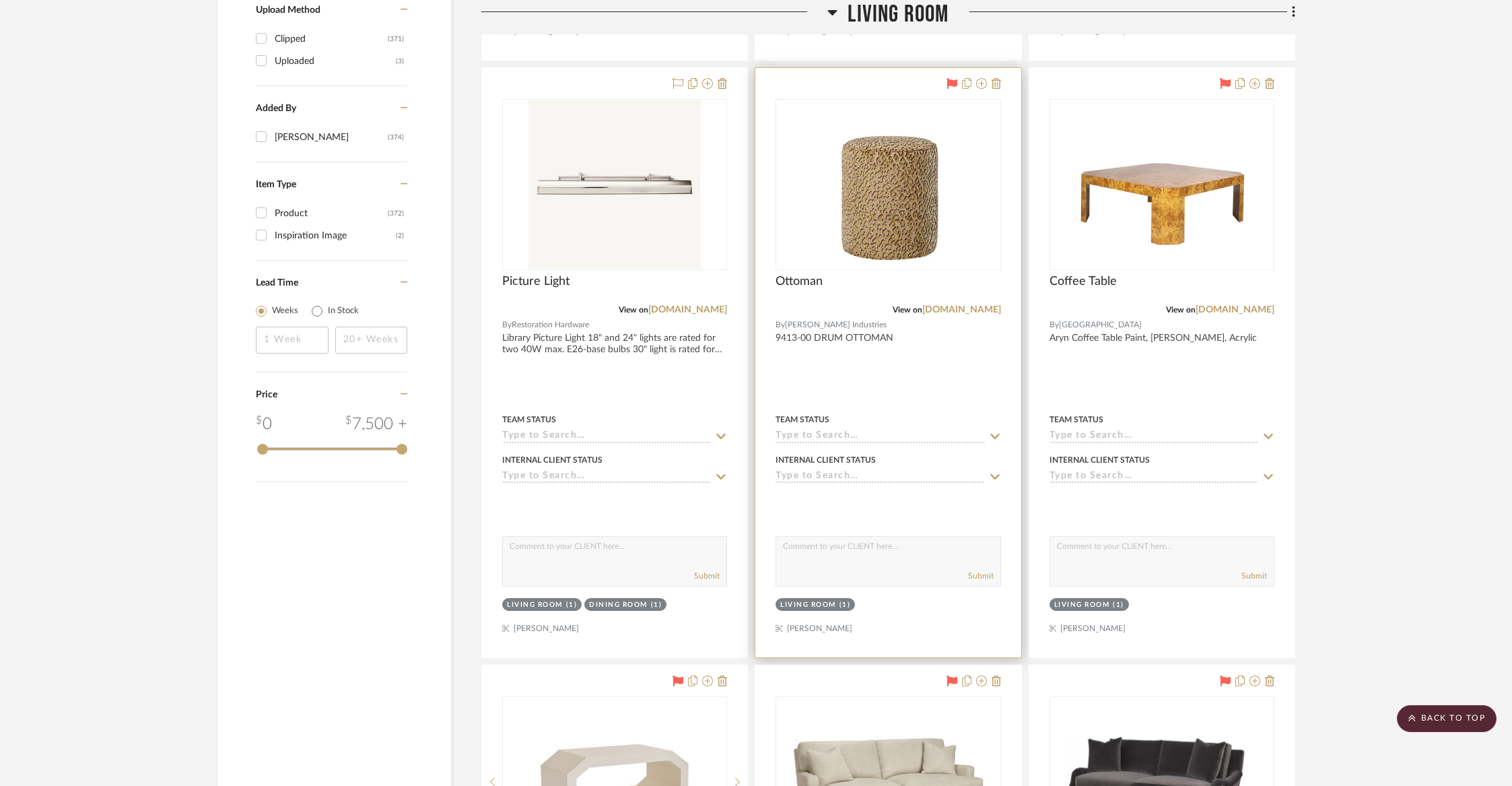
click at [883, 338] on div at bounding box center [888, 362] width 265 height 589
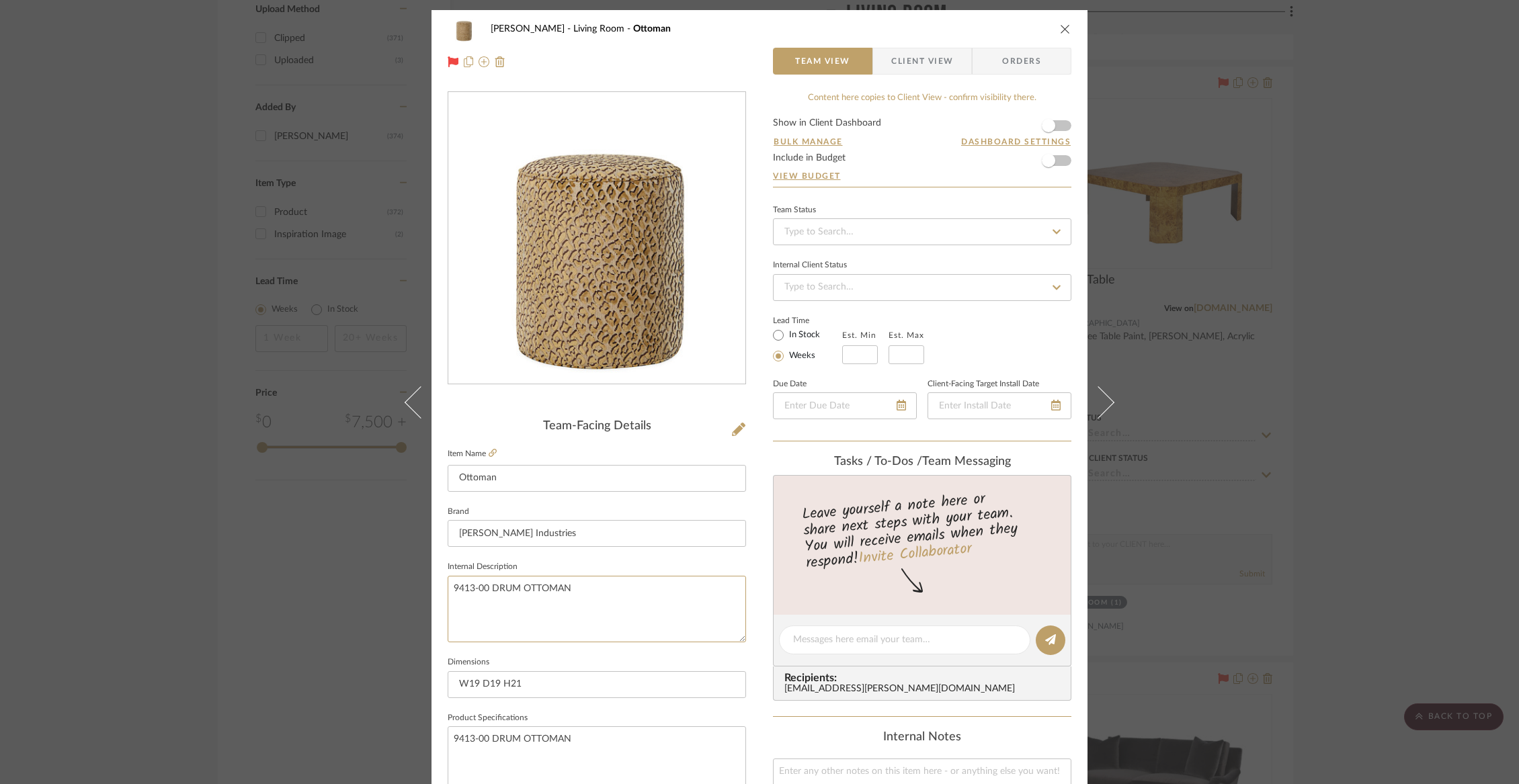
drag, startPoint x: 592, startPoint y: 585, endPoint x: 438, endPoint y: 590, distance: 154.1
click at [438, 590] on div "[PERSON_NAME] Living Room Ottoman Team View Client View Orders Team-Facing Deta…" at bounding box center [759, 631] width 655 height 1241
drag, startPoint x: 545, startPoint y: 687, endPoint x: 434, endPoint y: 687, distance: 111.0
click at [434, 687] on div "[PERSON_NAME] Living Room Ottoman Team View Client View Orders Team-Facing Deta…" at bounding box center [759, 631] width 655 height 1241
click at [1059, 27] on icon "close" at bounding box center [1065, 29] width 10 height 10
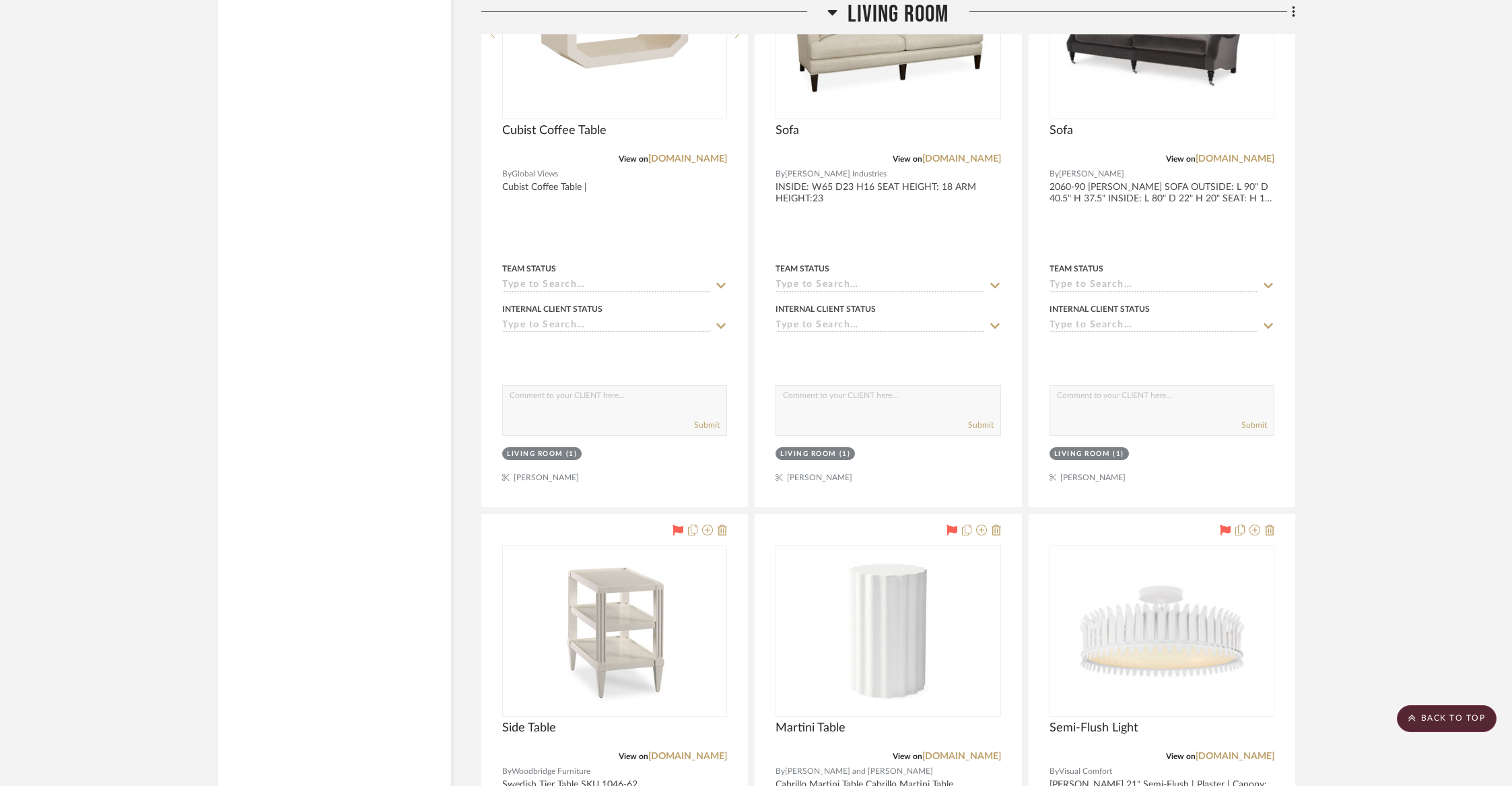
scroll to position [2313, 0]
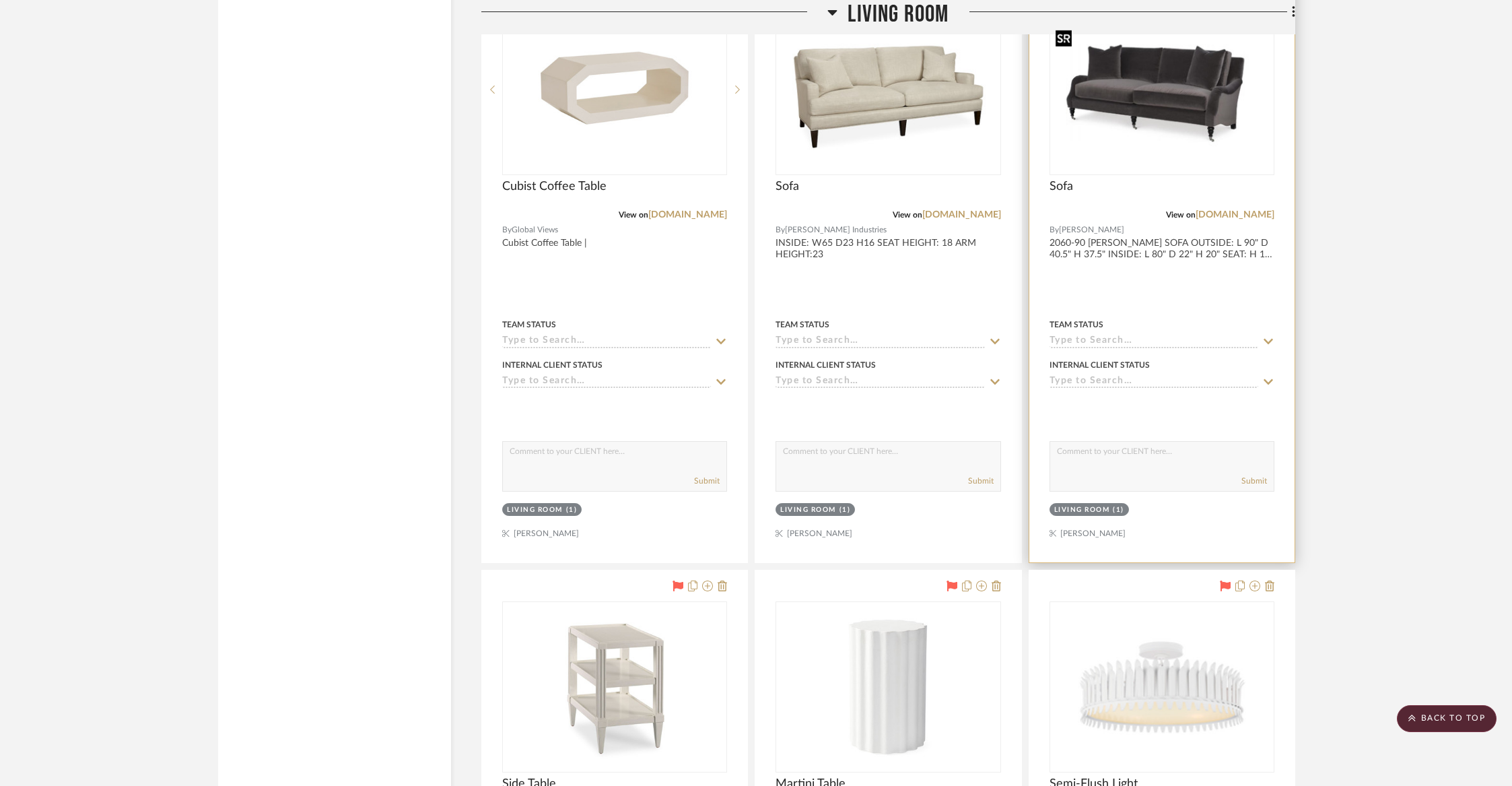
click at [1132, 129] on img "0" at bounding box center [1161, 89] width 222 height 120
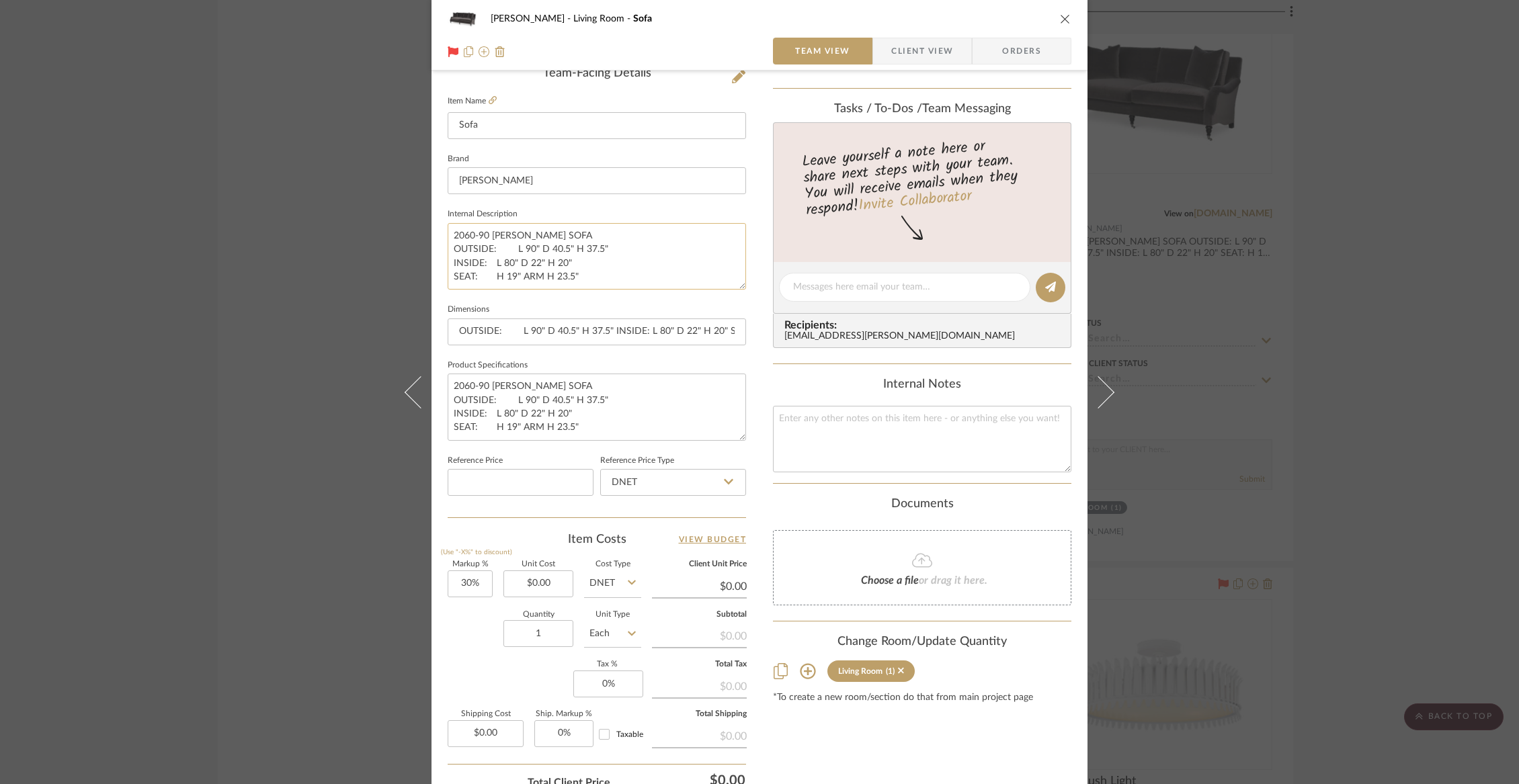
scroll to position [363, 0]
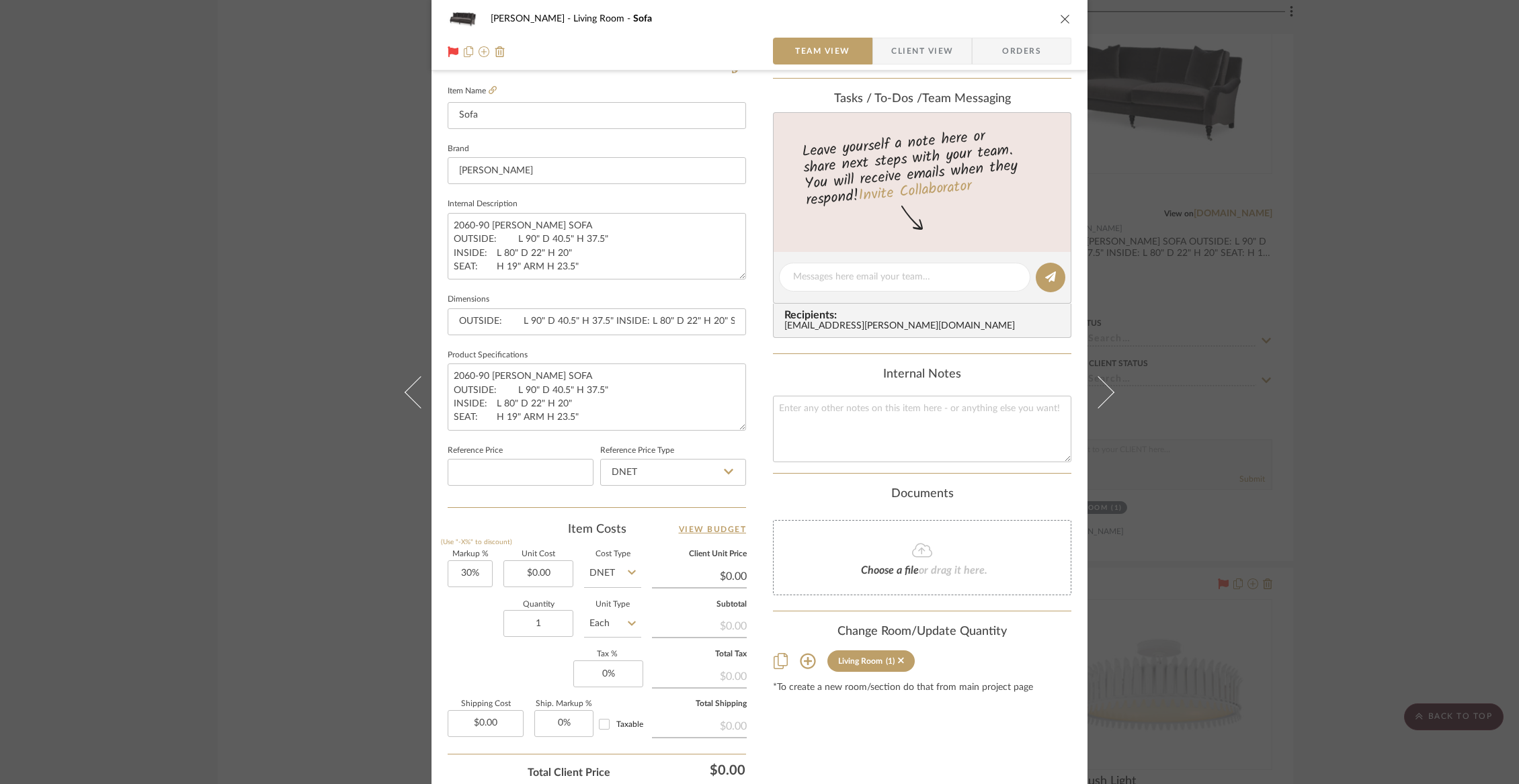
click at [1060, 18] on icon "close" at bounding box center [1065, 18] width 10 height 10
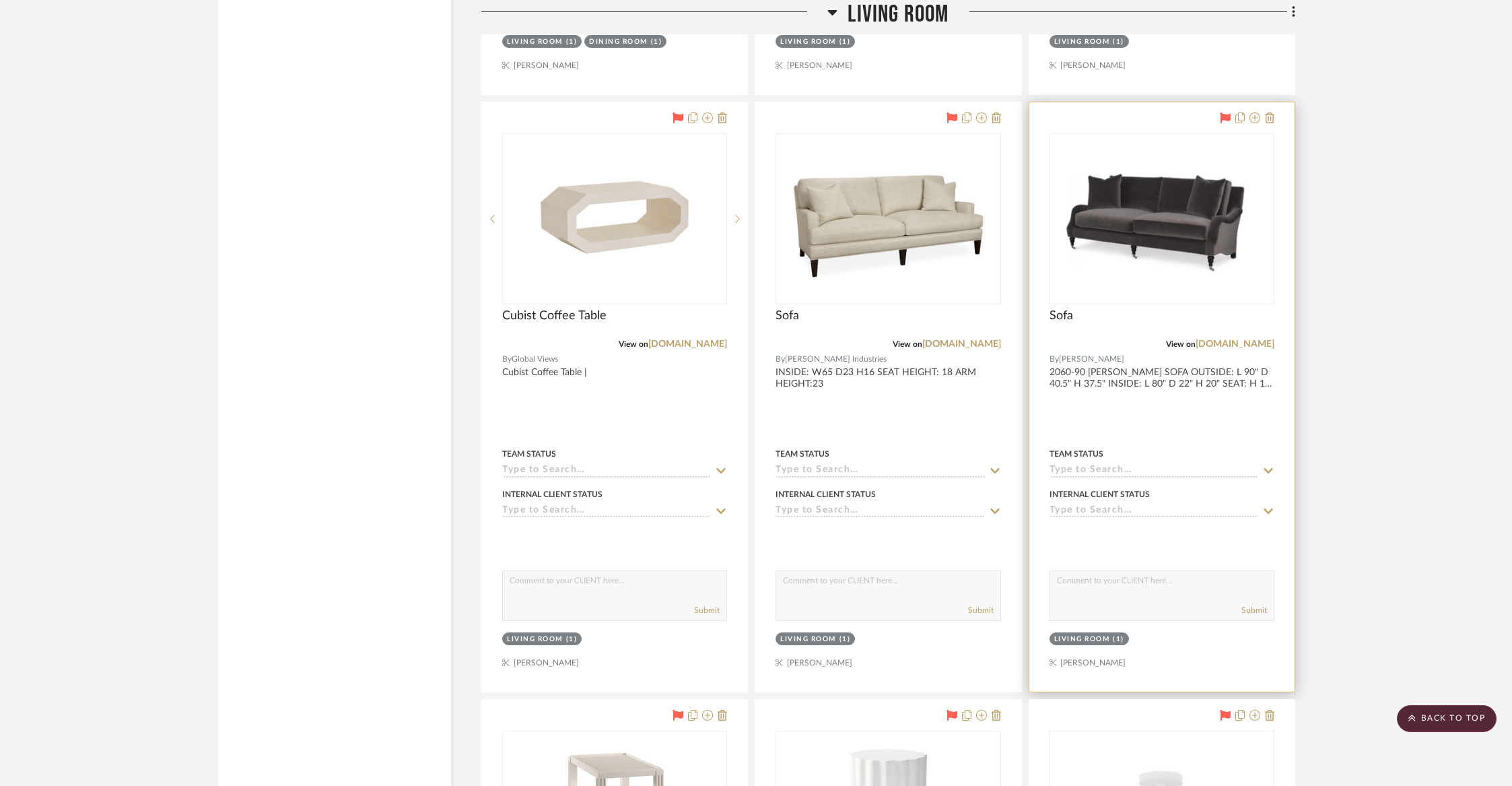
scroll to position [2177, 0]
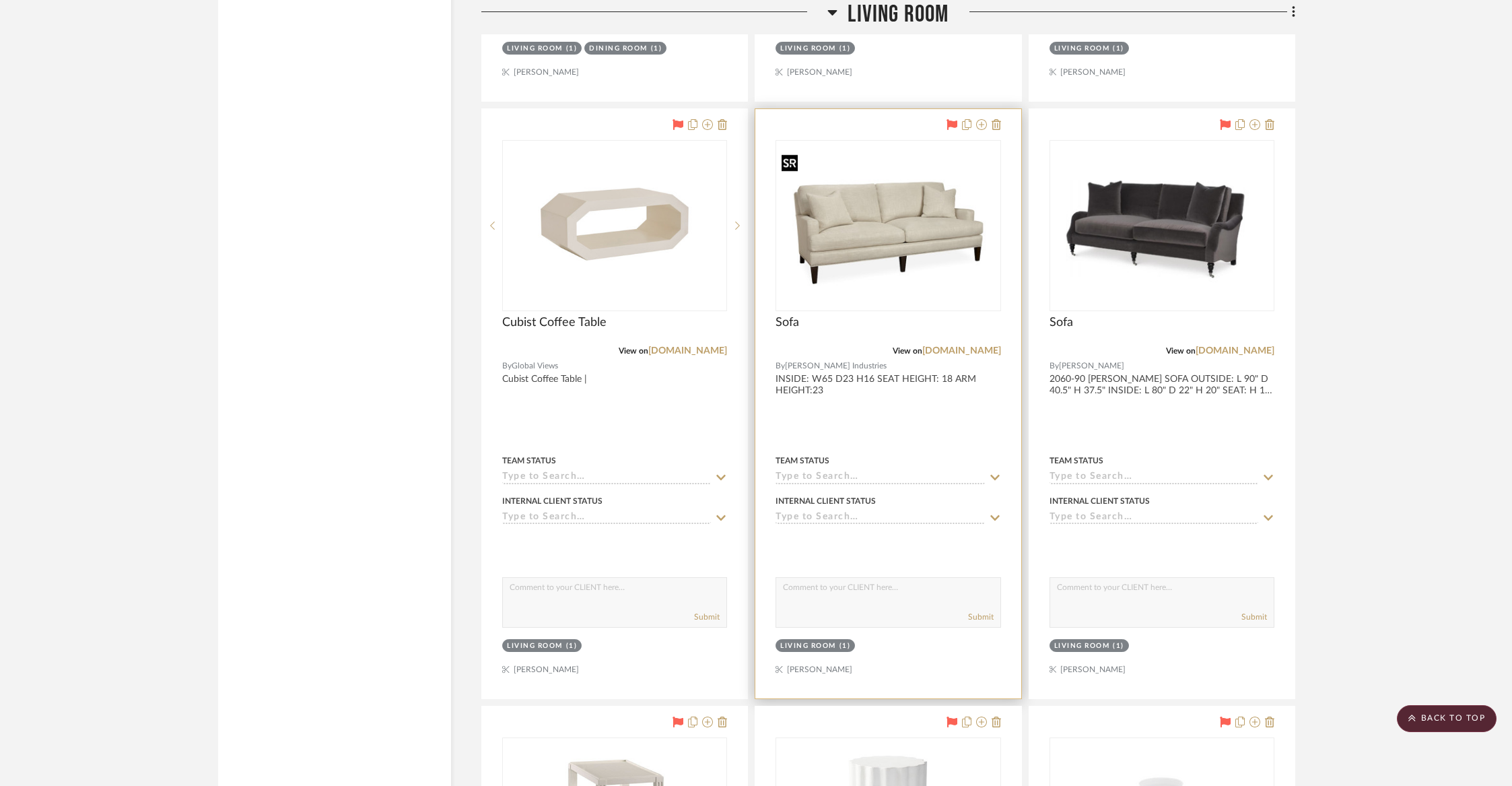
click at [908, 229] on img "0" at bounding box center [888, 226] width 222 height 143
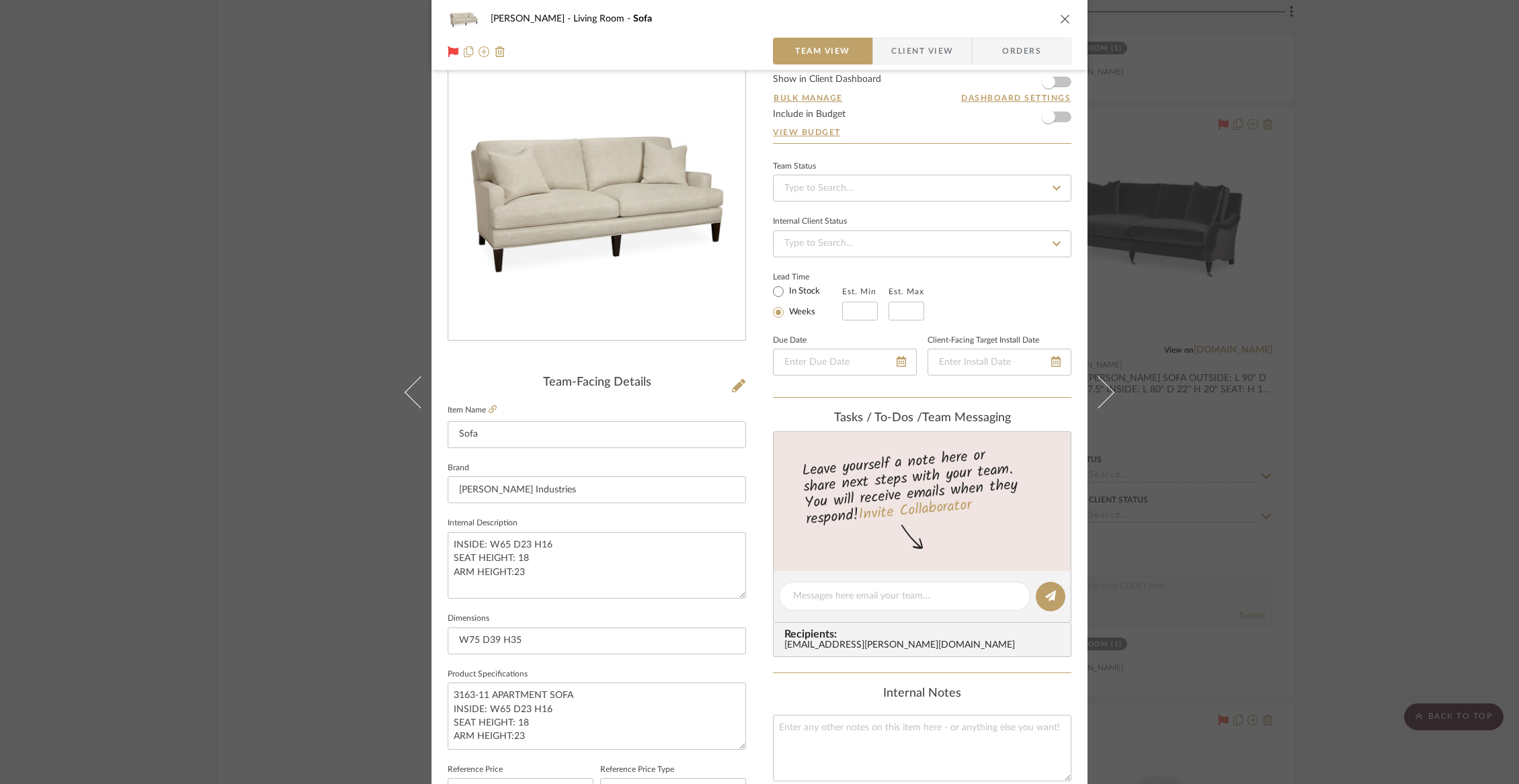
scroll to position [49, 0]
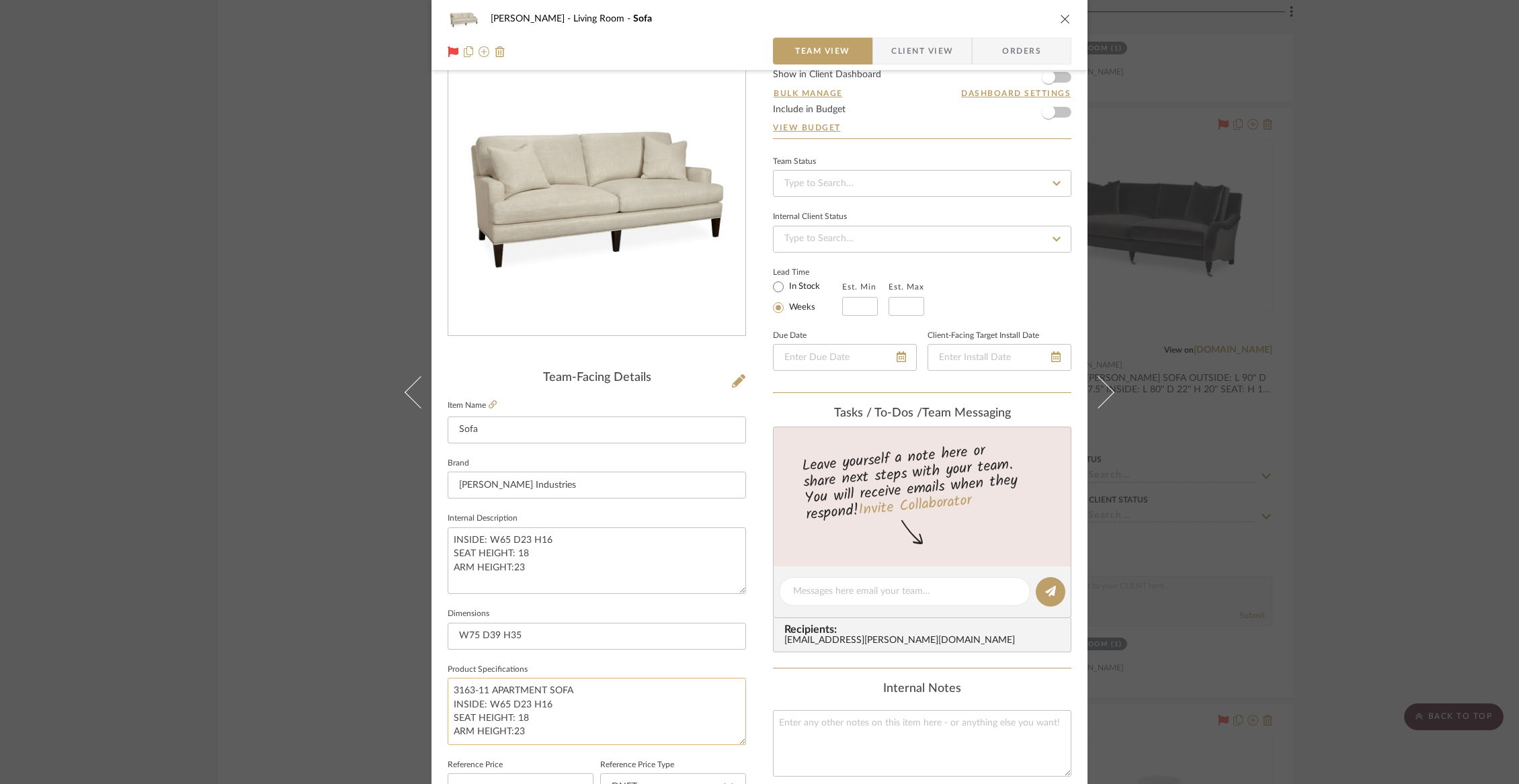
drag, startPoint x: 584, startPoint y: 690, endPoint x: 487, endPoint y: 689, distance: 97.0
click at [487, 689] on textarea "3163-11 APARTMENT SOFA INSIDE: W65 D23 H16 SEAT HEIGHT: 18 ARM HEIGHT:23" at bounding box center [596, 711] width 299 height 66
click at [1059, 19] on icon "close" at bounding box center [1065, 18] width 10 height 10
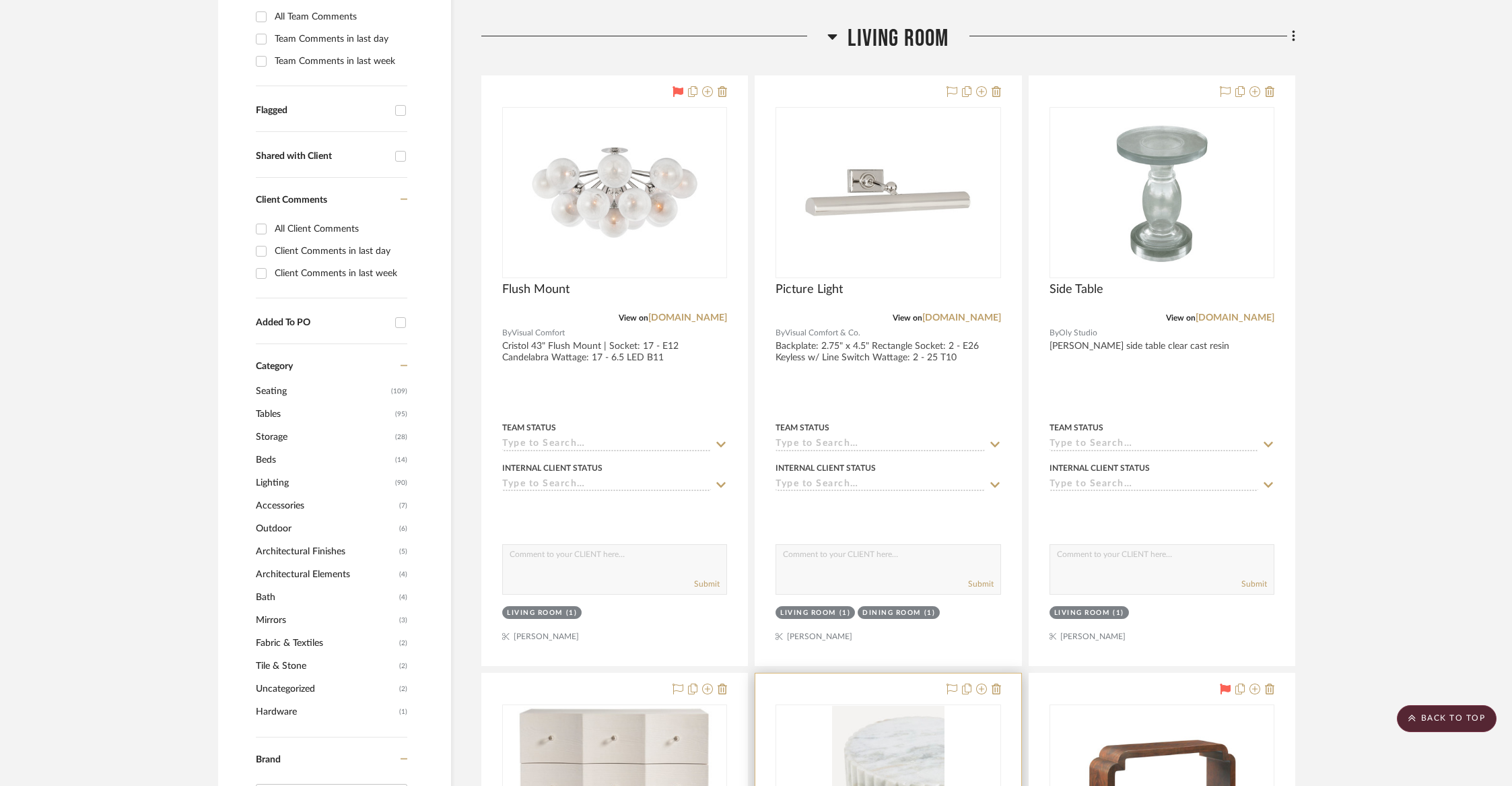
scroll to position [262, 0]
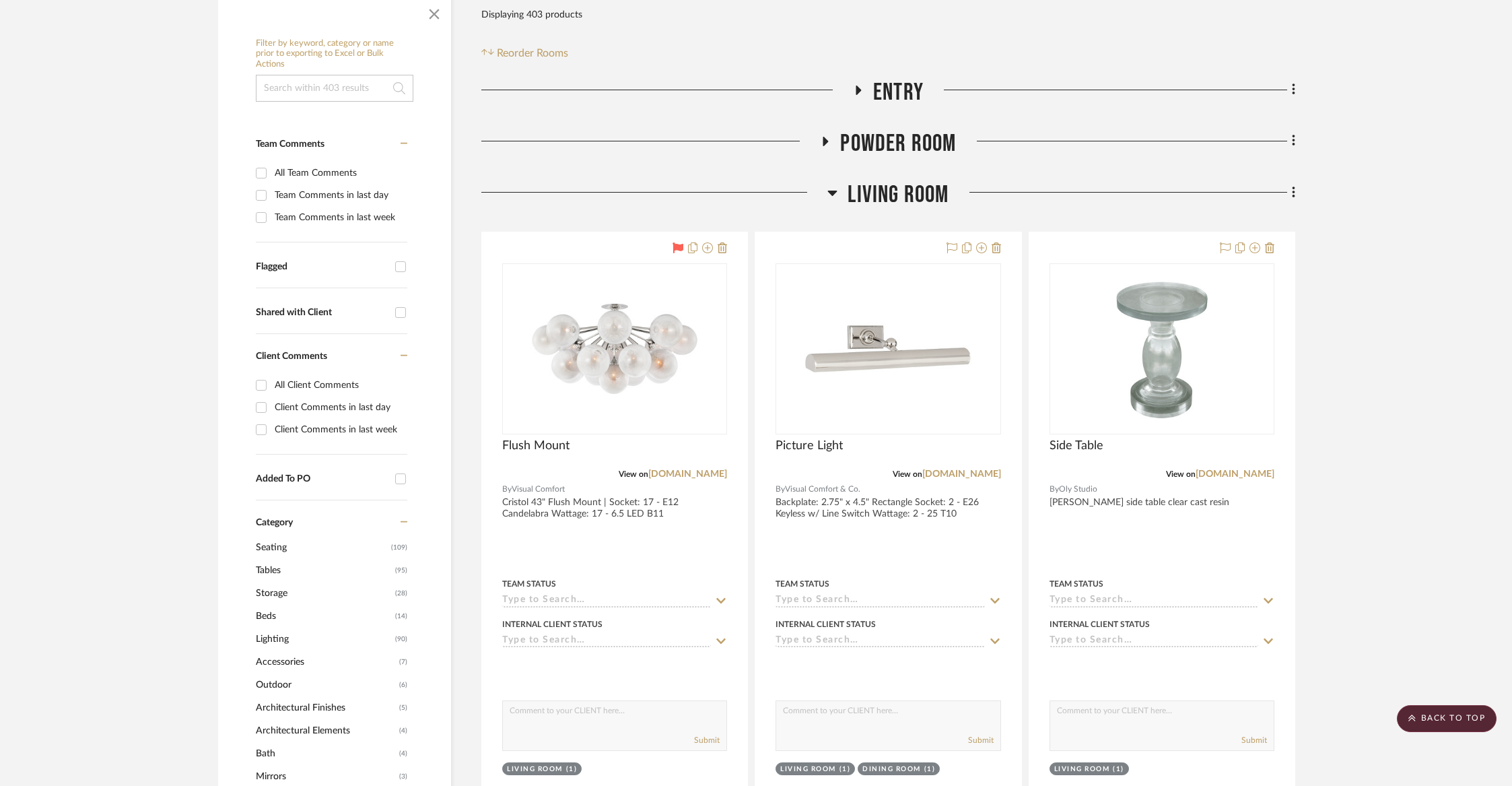
click at [923, 189] on span "Living Room" at bounding box center [898, 195] width 101 height 29
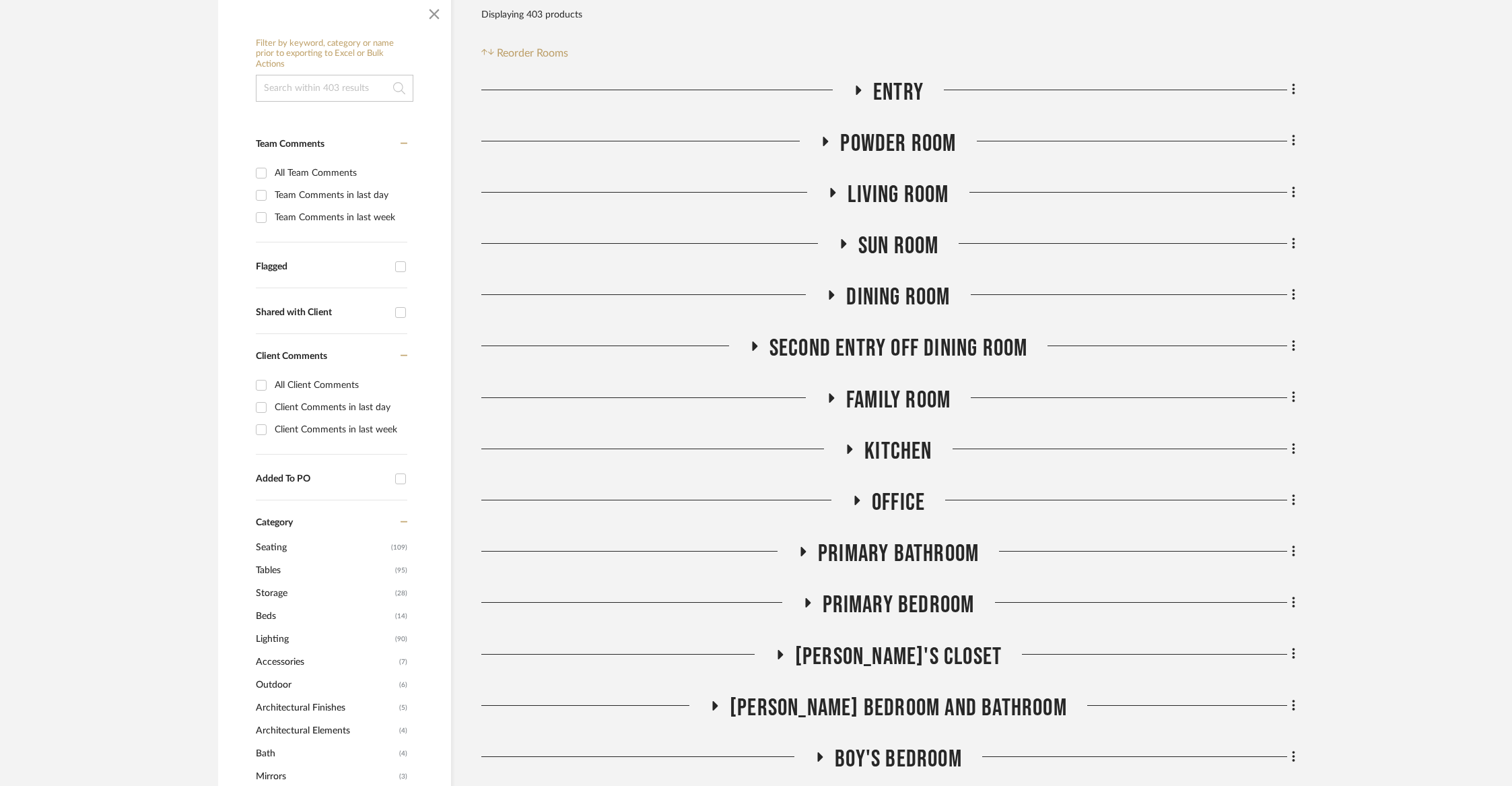
click at [885, 284] on span "Dining Room" at bounding box center [897, 297] width 104 height 29
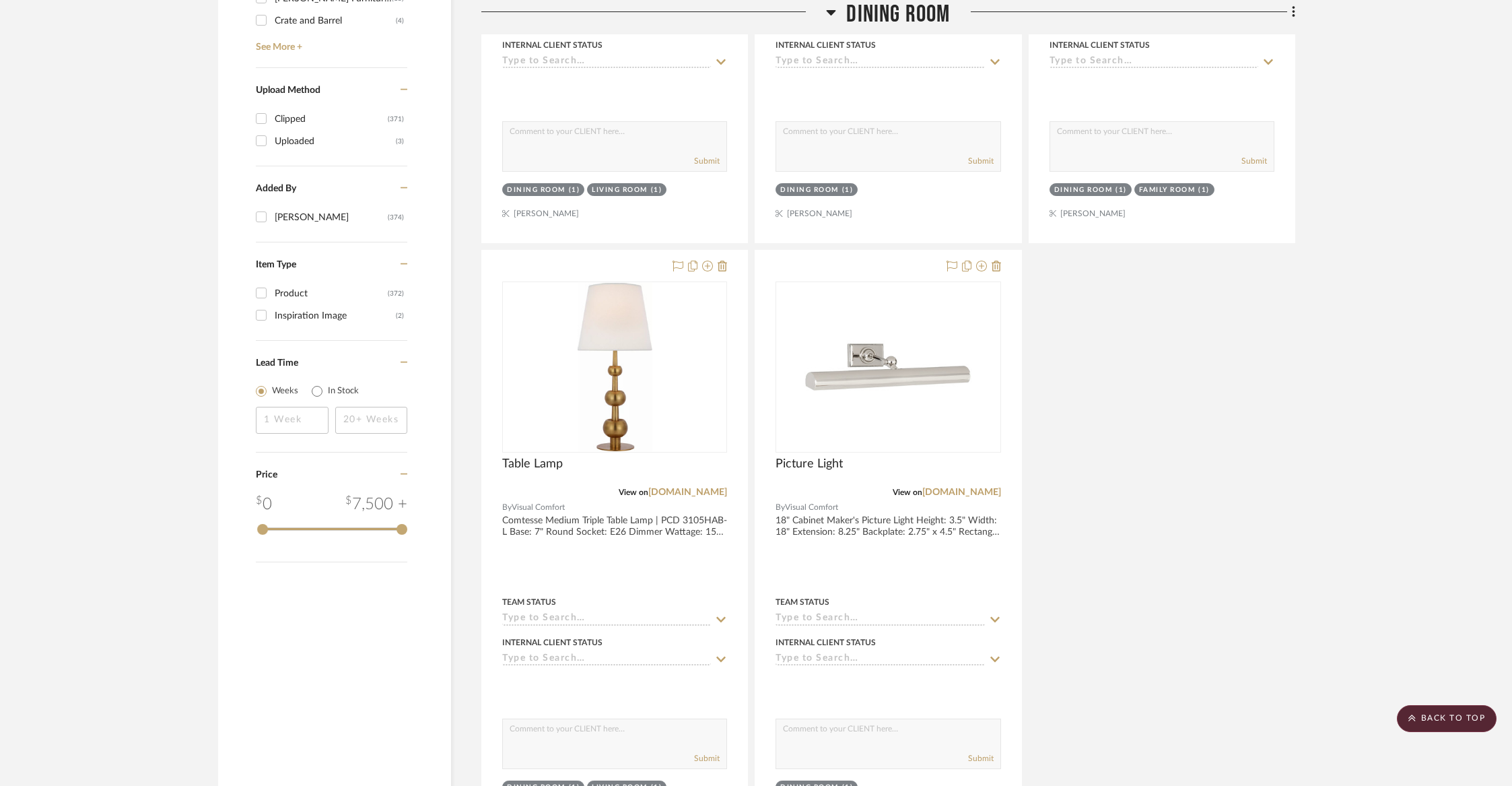
scroll to position [1744, 0]
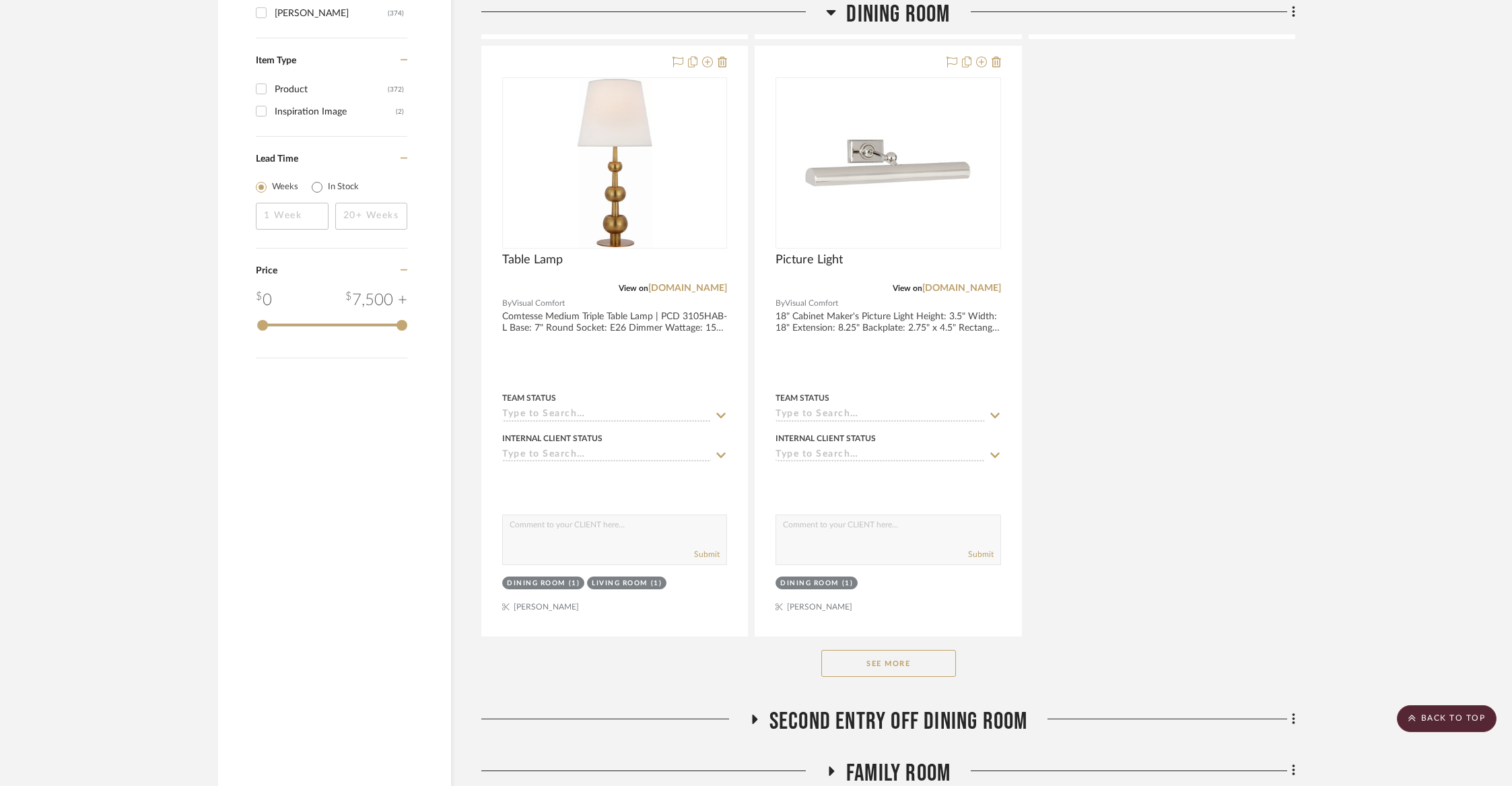
click at [871, 659] on button "See More" at bounding box center [889, 663] width 134 height 27
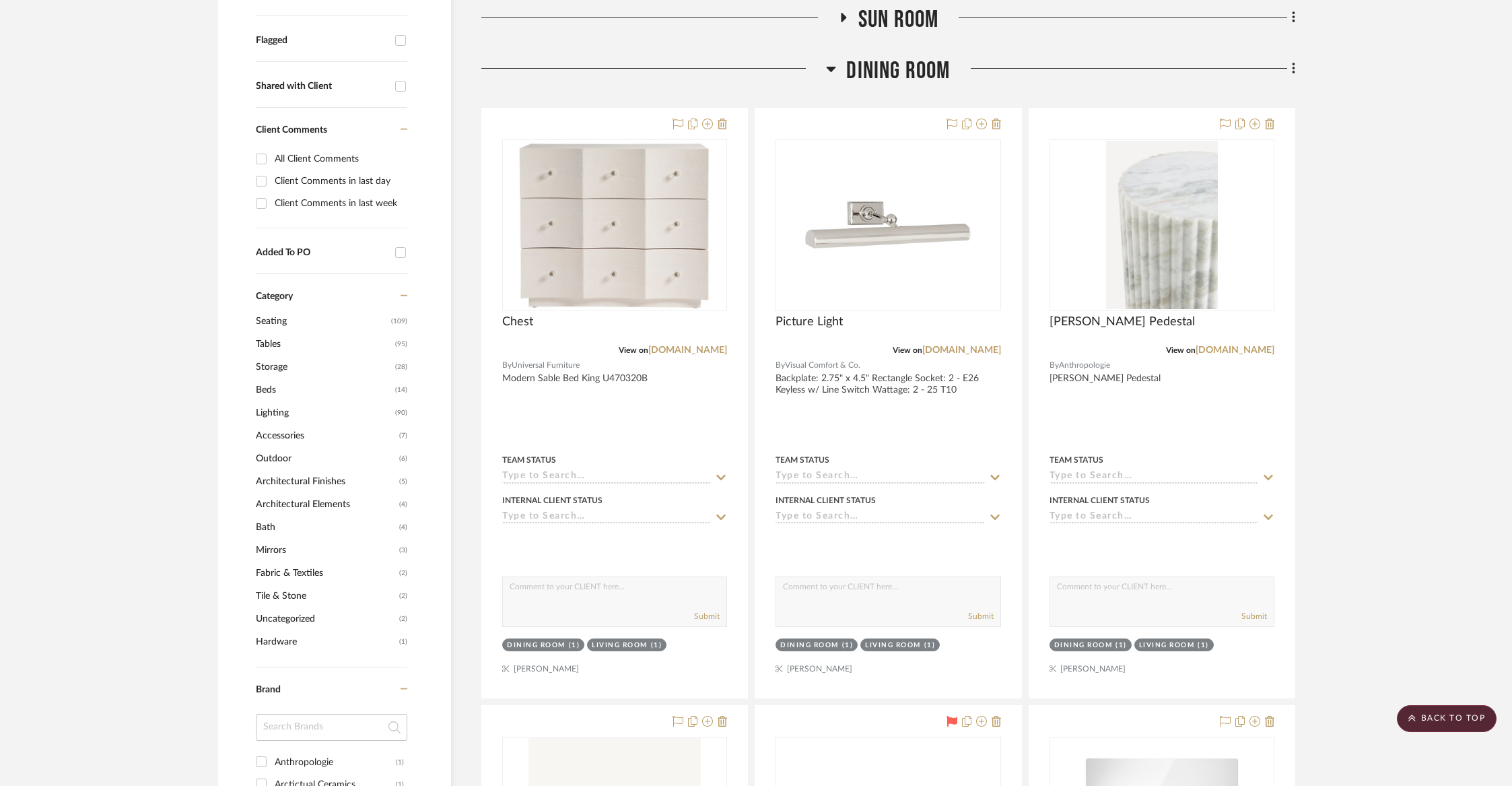
scroll to position [489, 0]
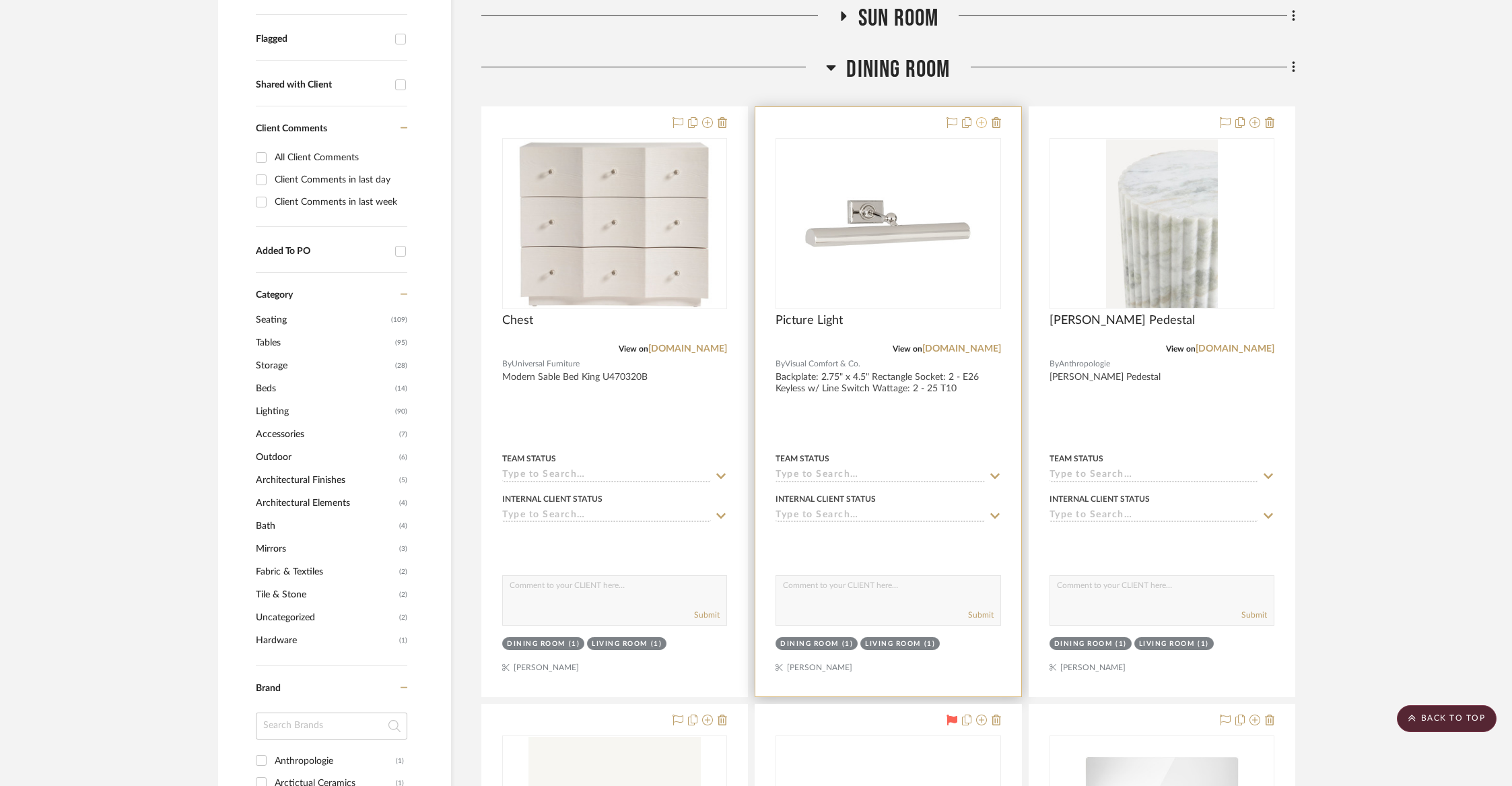
click at [978, 123] on icon at bounding box center [981, 122] width 10 height 10
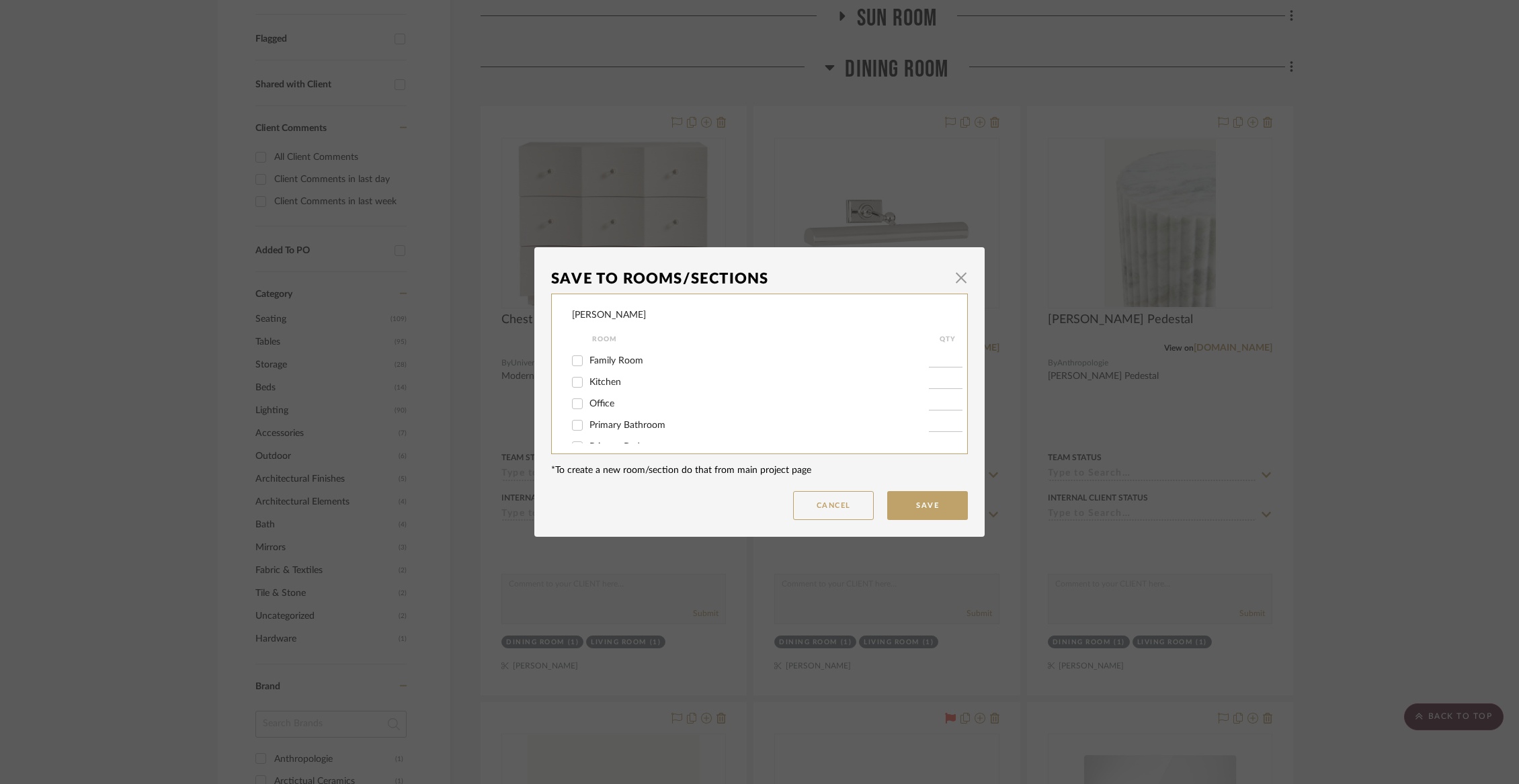
scroll to position [167, 0]
click at [958, 278] on span "button" at bounding box center [961, 277] width 27 height 27
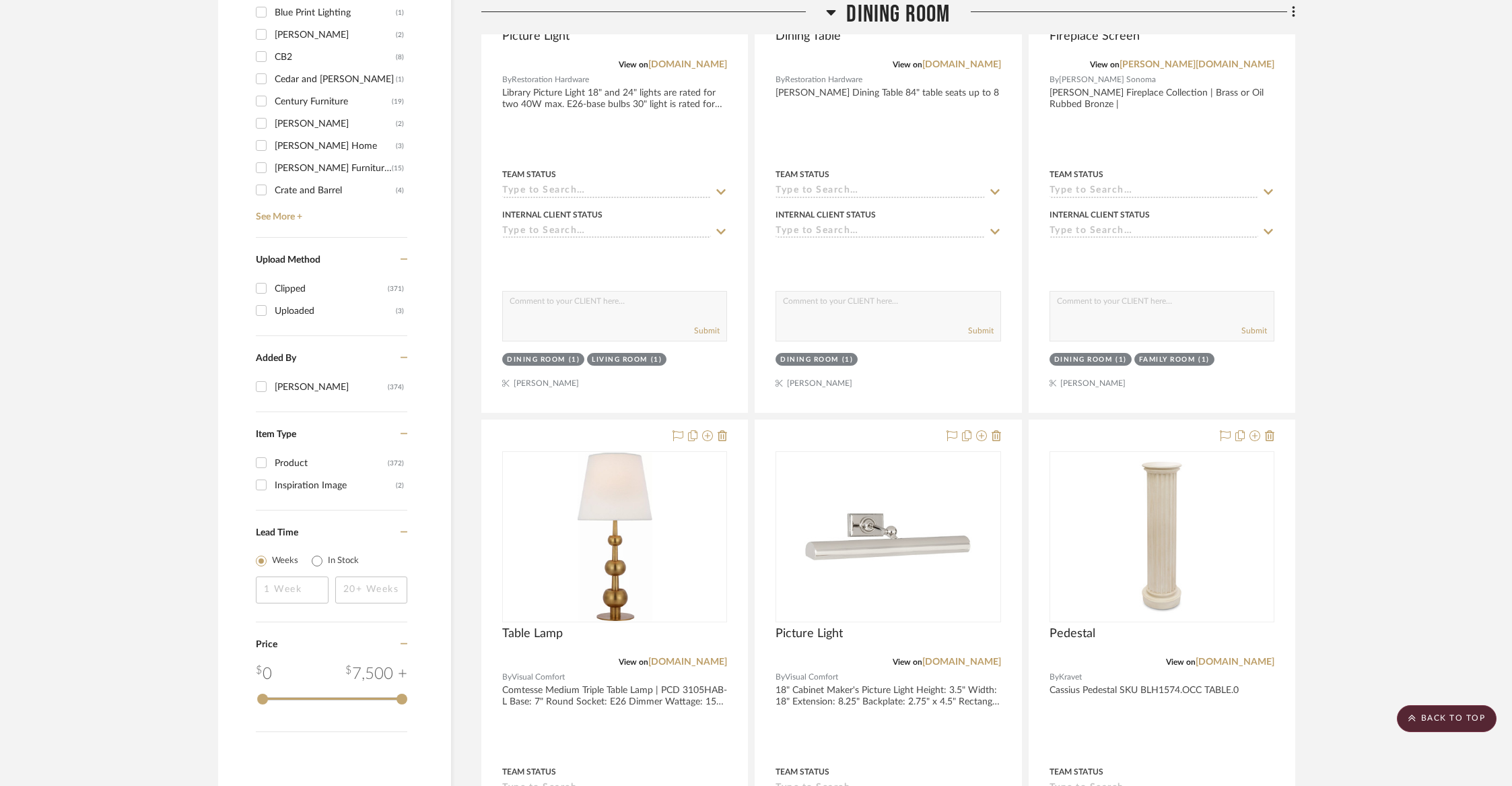
scroll to position [1487, 0]
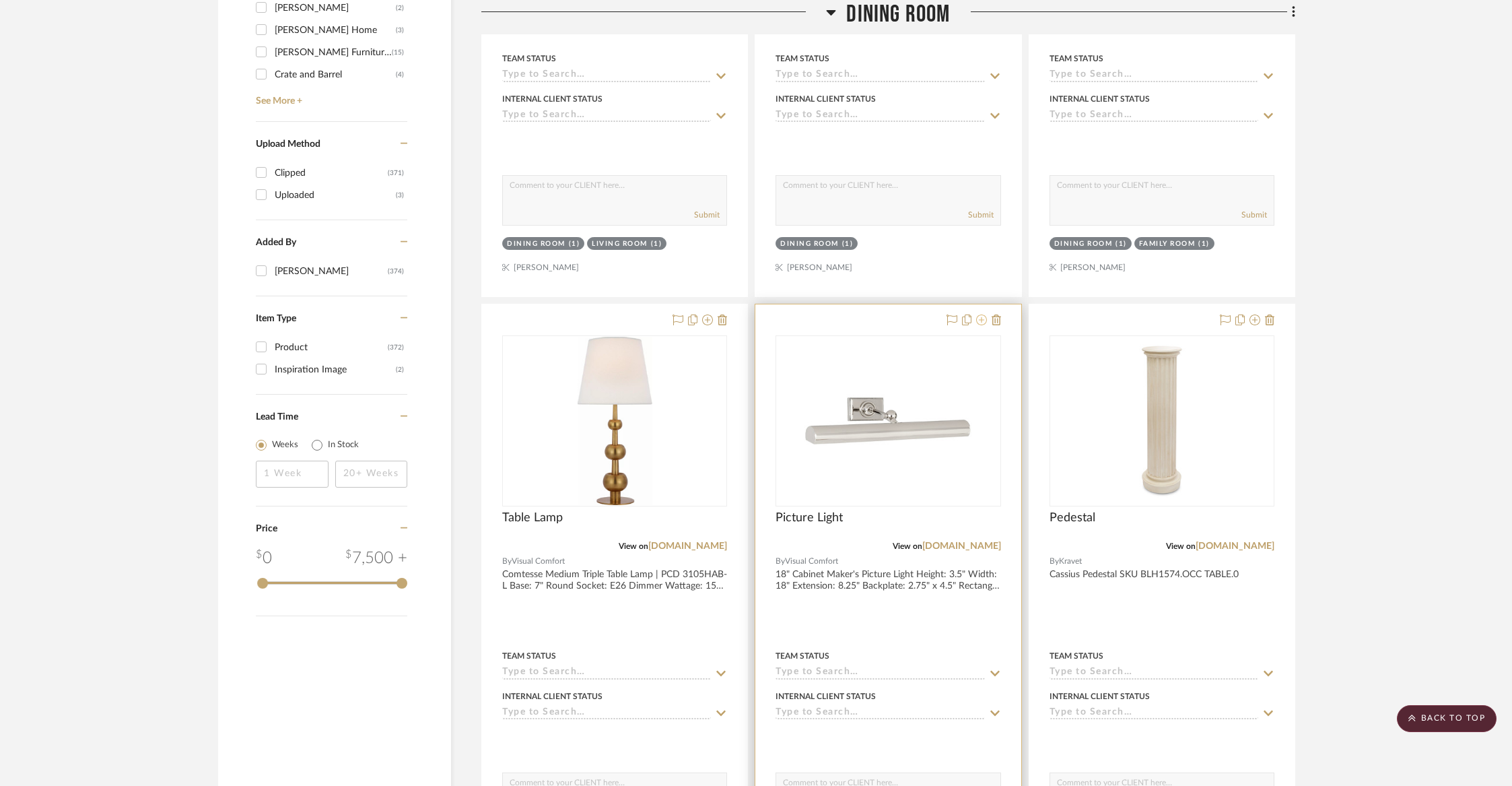
click at [981, 320] on icon at bounding box center [981, 320] width 10 height 10
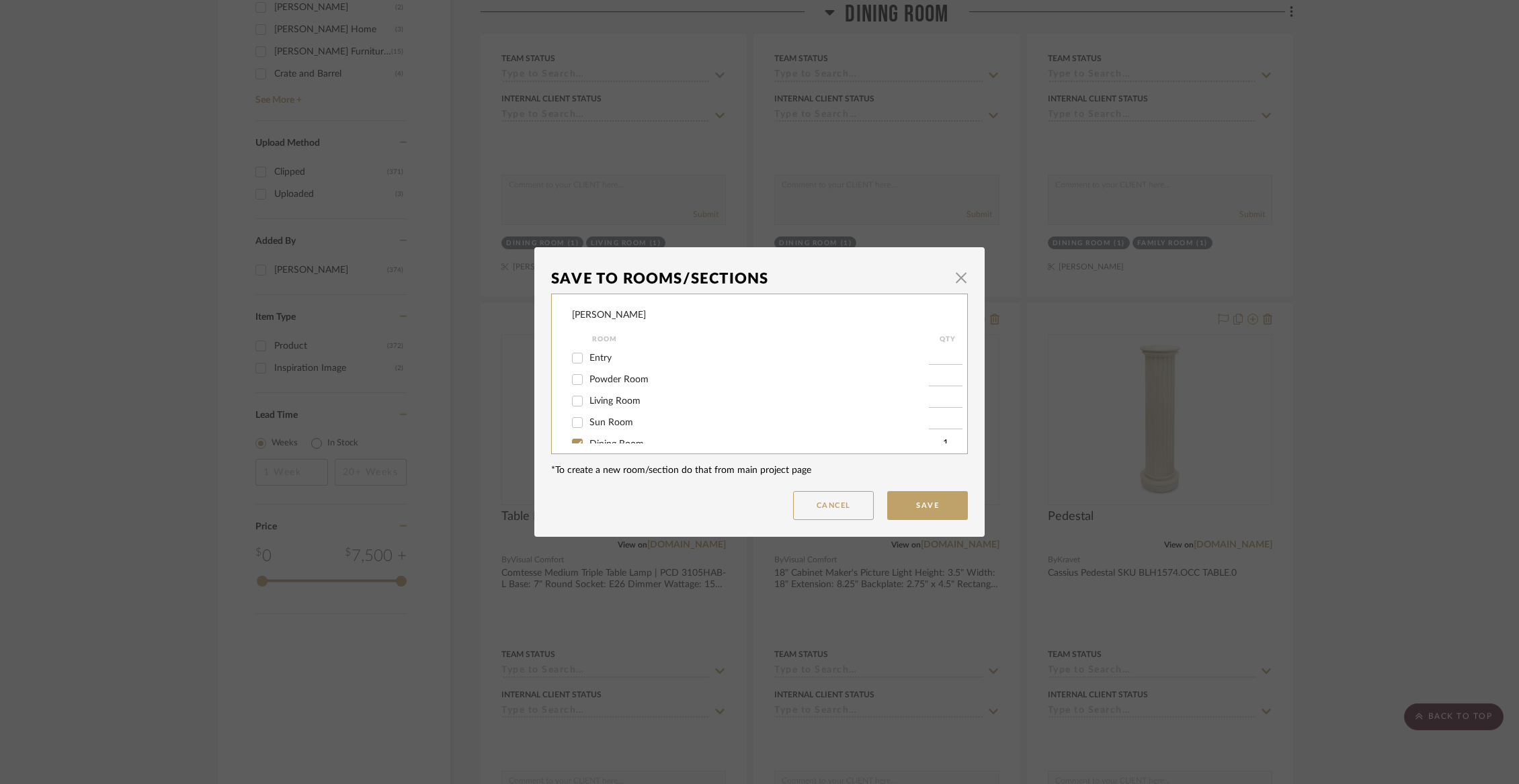
scroll to position [75, 0]
click at [595, 379] on div "Dining Room" at bounding box center [750, 368] width 357 height 22
click at [595, 369] on span "Dining Room" at bounding box center [616, 368] width 55 height 10
click at [588, 369] on input "Dining Room" at bounding box center [577, 368] width 22 height 22
checkbox input "false"
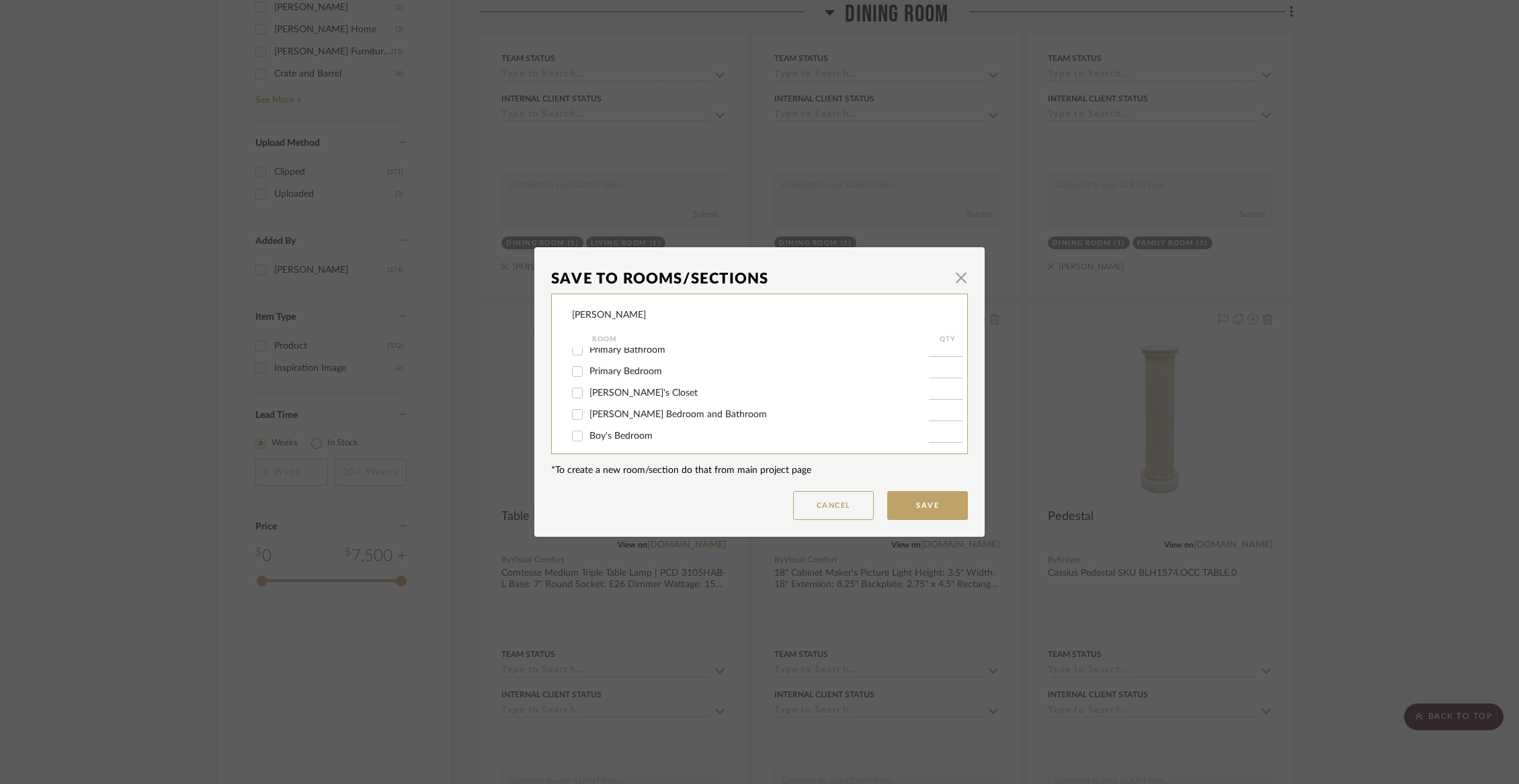
scroll to position [264, 0]
click at [602, 432] on span "Items Not Selected" at bounding box center [628, 429] width 79 height 10
click at [588, 432] on input "Items Not Selected" at bounding box center [577, 429] width 22 height 22
checkbox input "true"
type input "1"
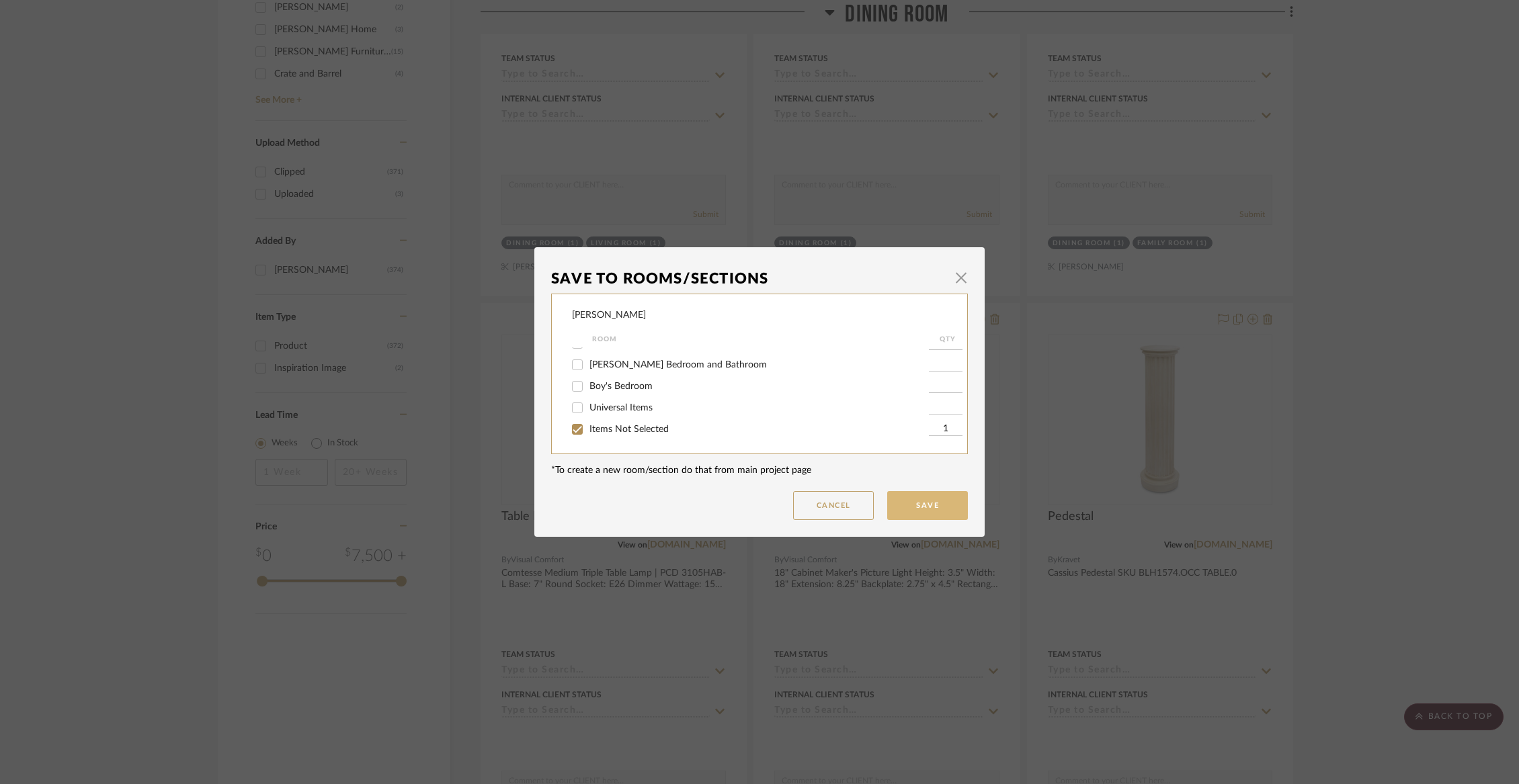
click at [931, 506] on button "Save" at bounding box center [927, 505] width 81 height 29
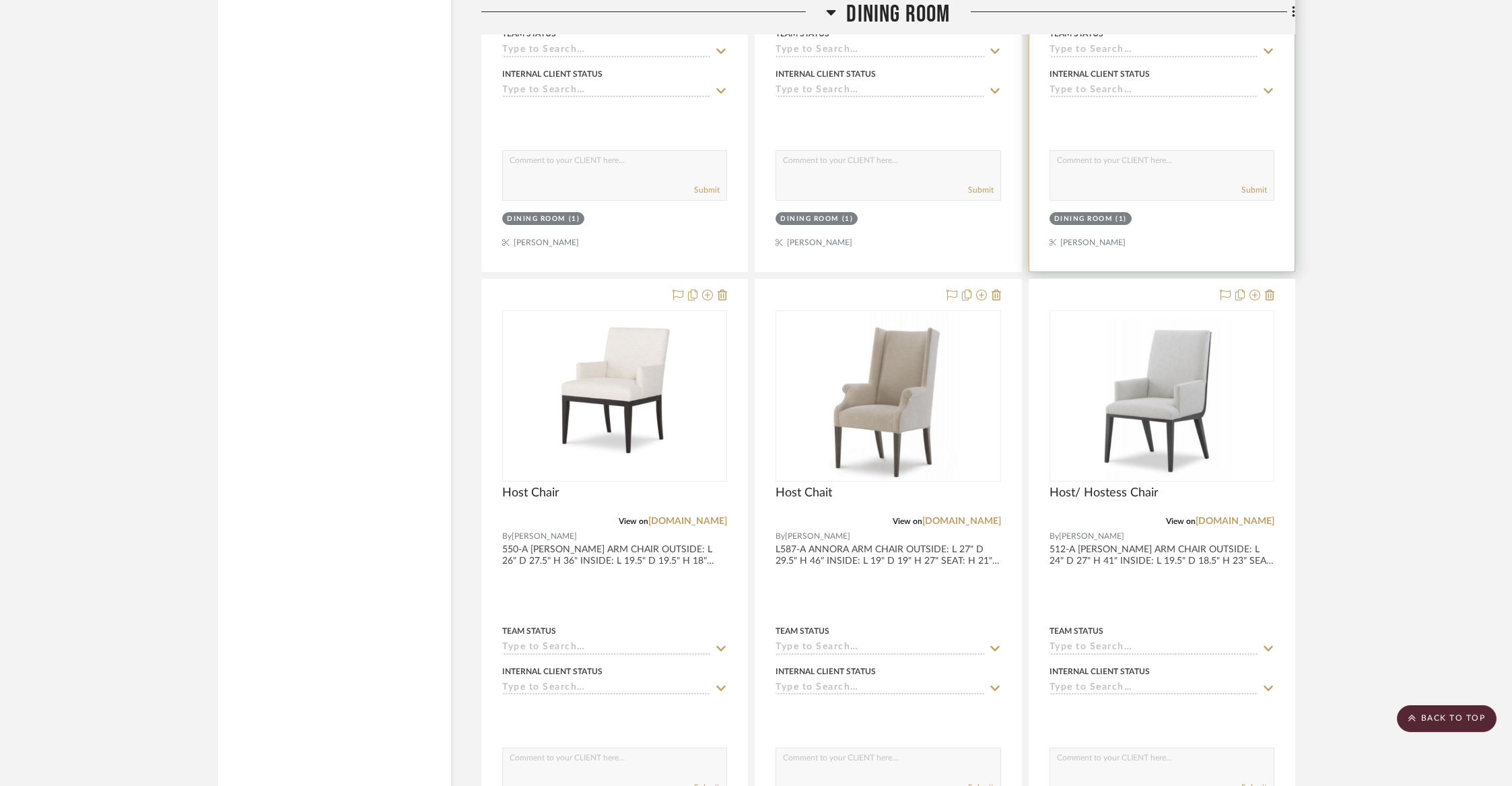
scroll to position [2714, 0]
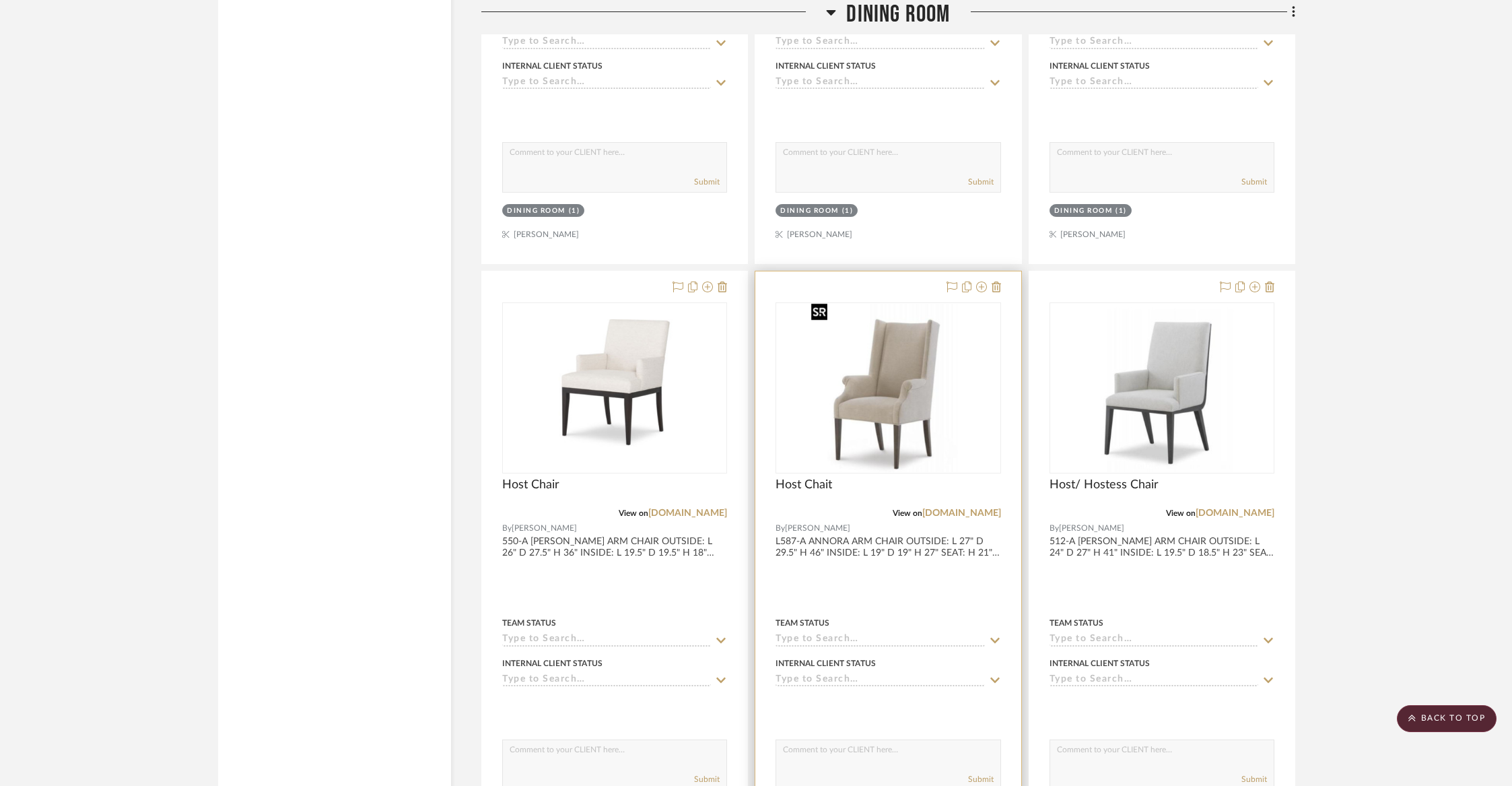
click at [0, 0] on img at bounding box center [0, 0] width 0 height 0
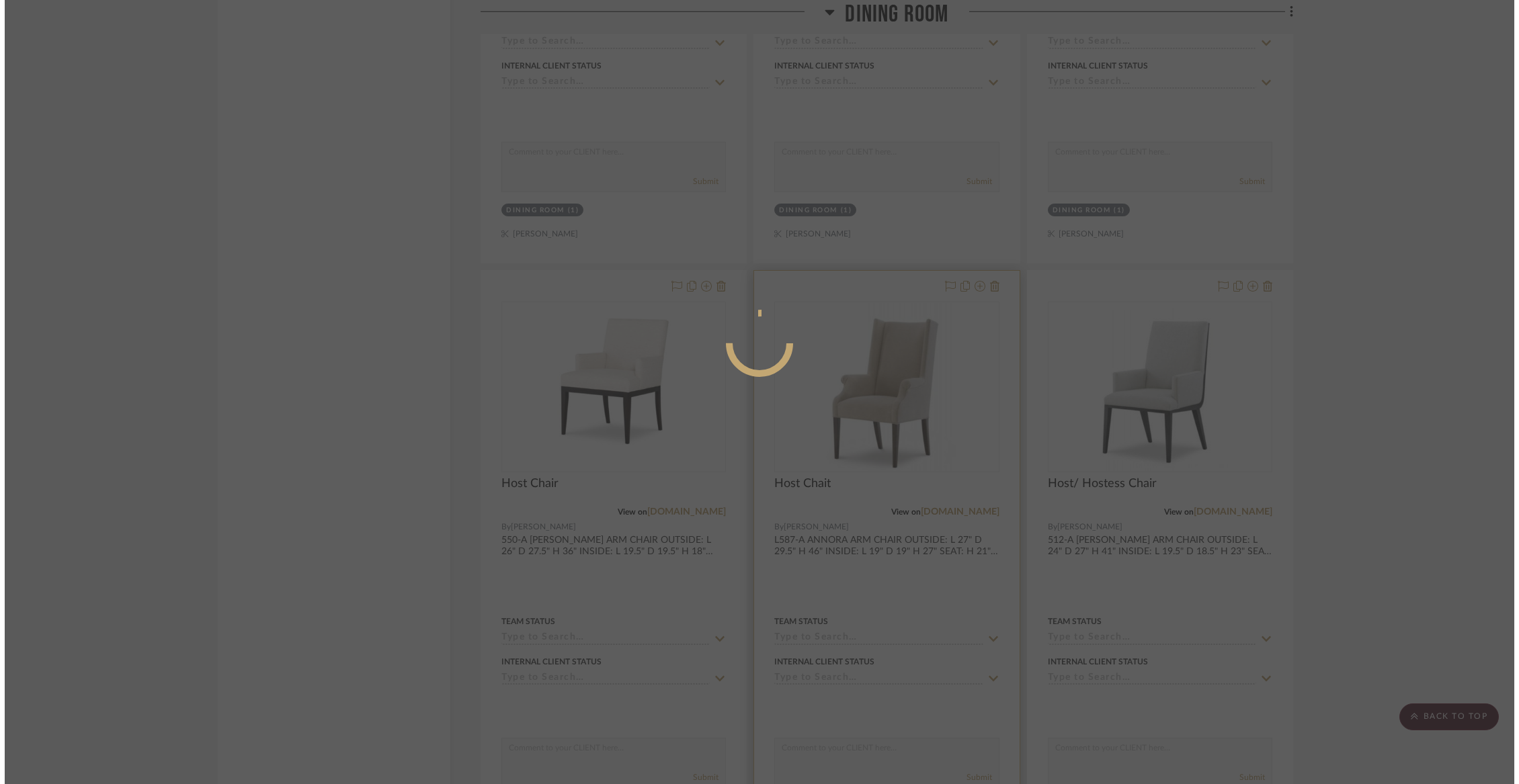
scroll to position [0, 0]
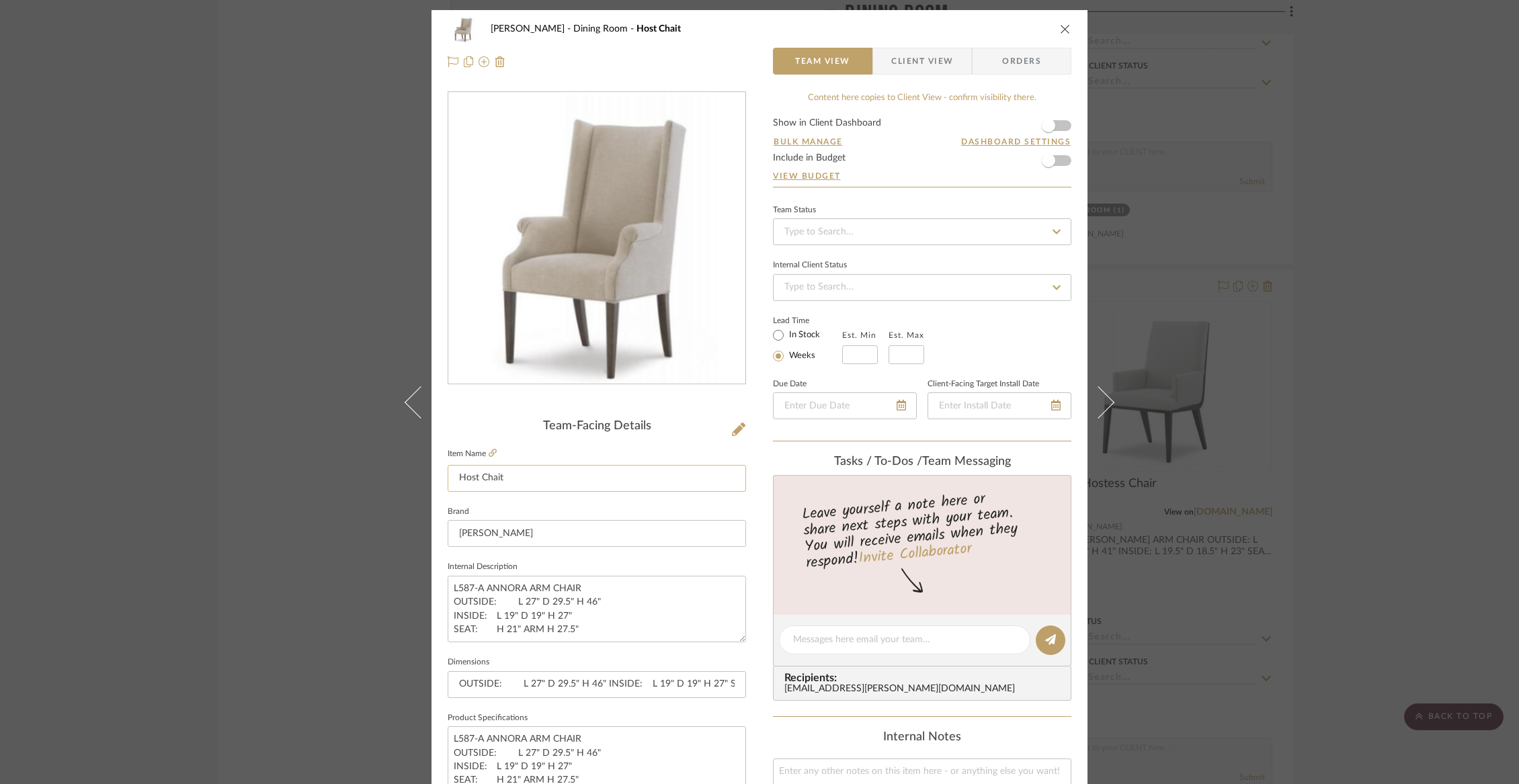
click at [512, 477] on input "Host Chait" at bounding box center [596, 478] width 299 height 27
type input "Host Chair"
click at [1262, 493] on div "[PERSON_NAME] Dining Room Host Chait Team View Client View Orders Team-Facing D…" at bounding box center [759, 392] width 1519 height 784
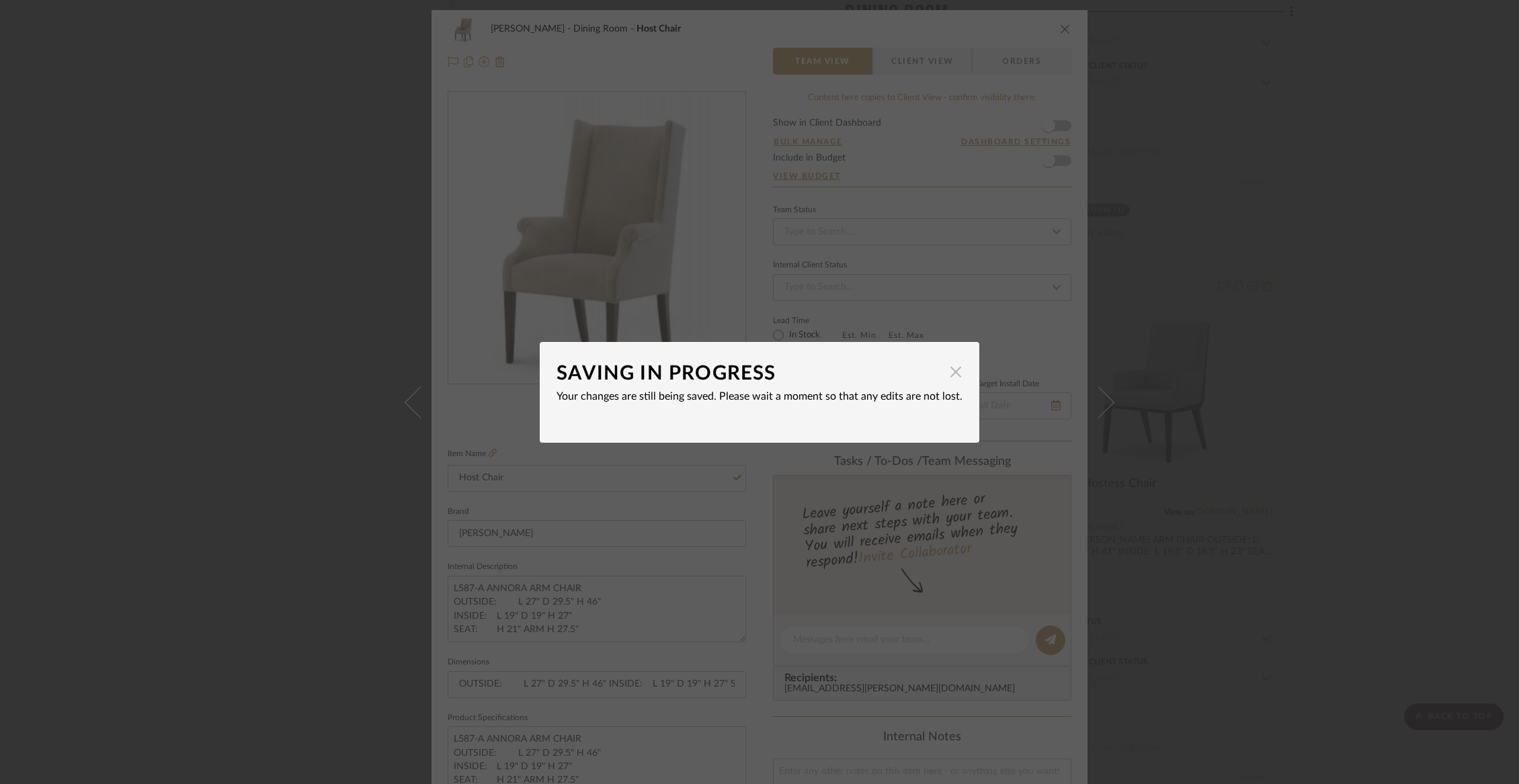
click at [945, 373] on span "button" at bounding box center [955, 372] width 27 height 27
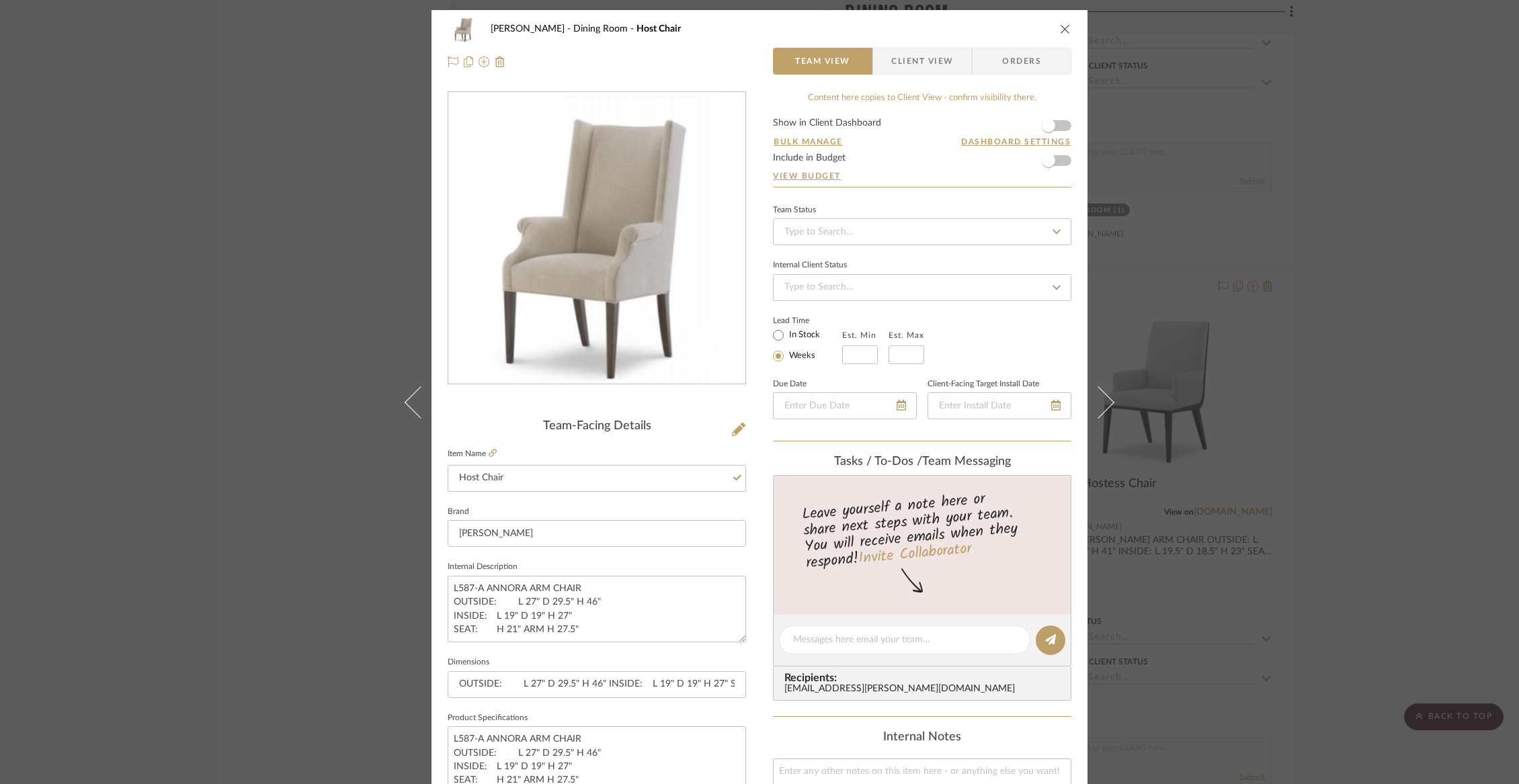
click at [1063, 25] on icon "close" at bounding box center [1065, 29] width 10 height 10
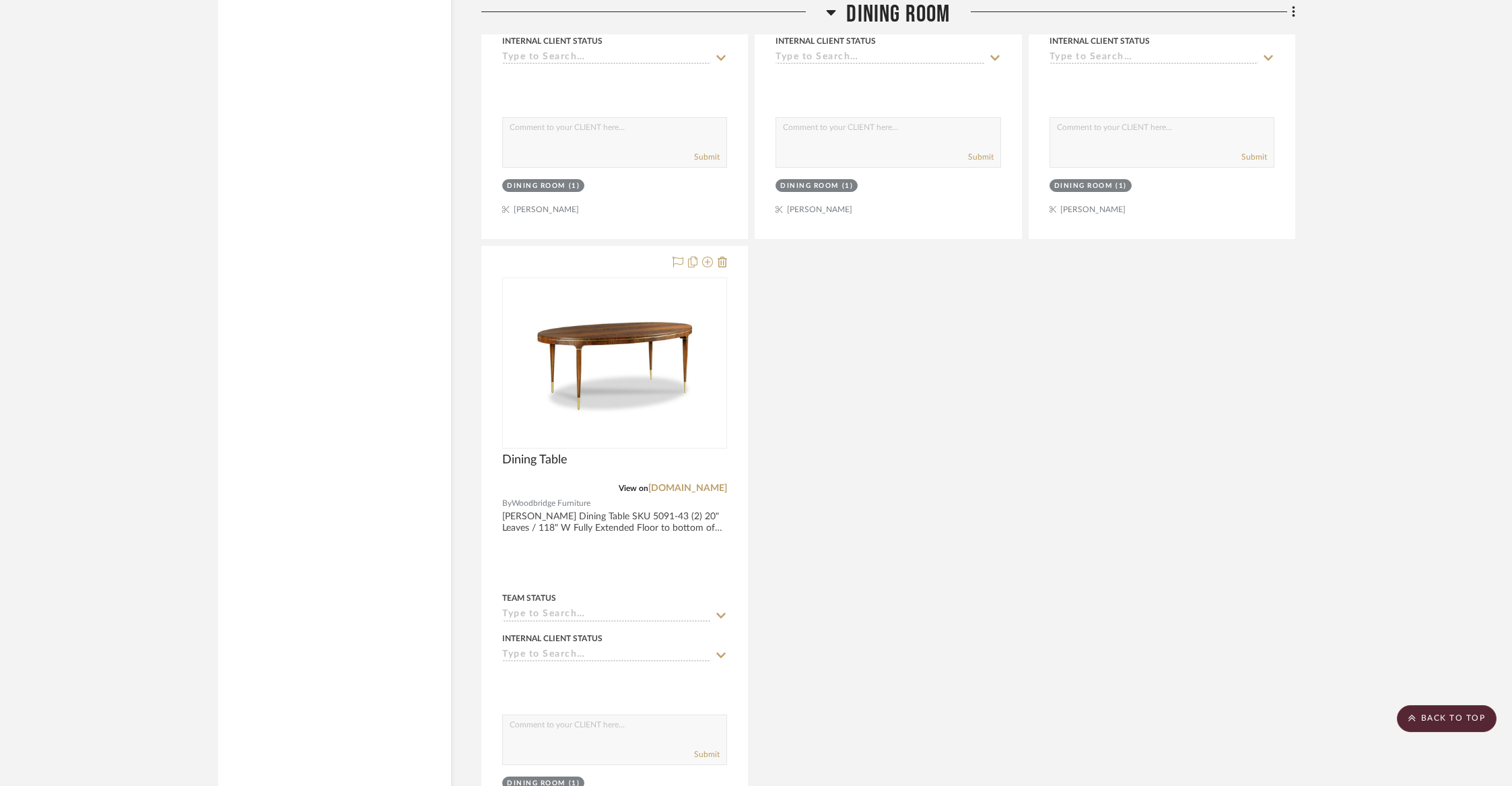
scroll to position [5224, 0]
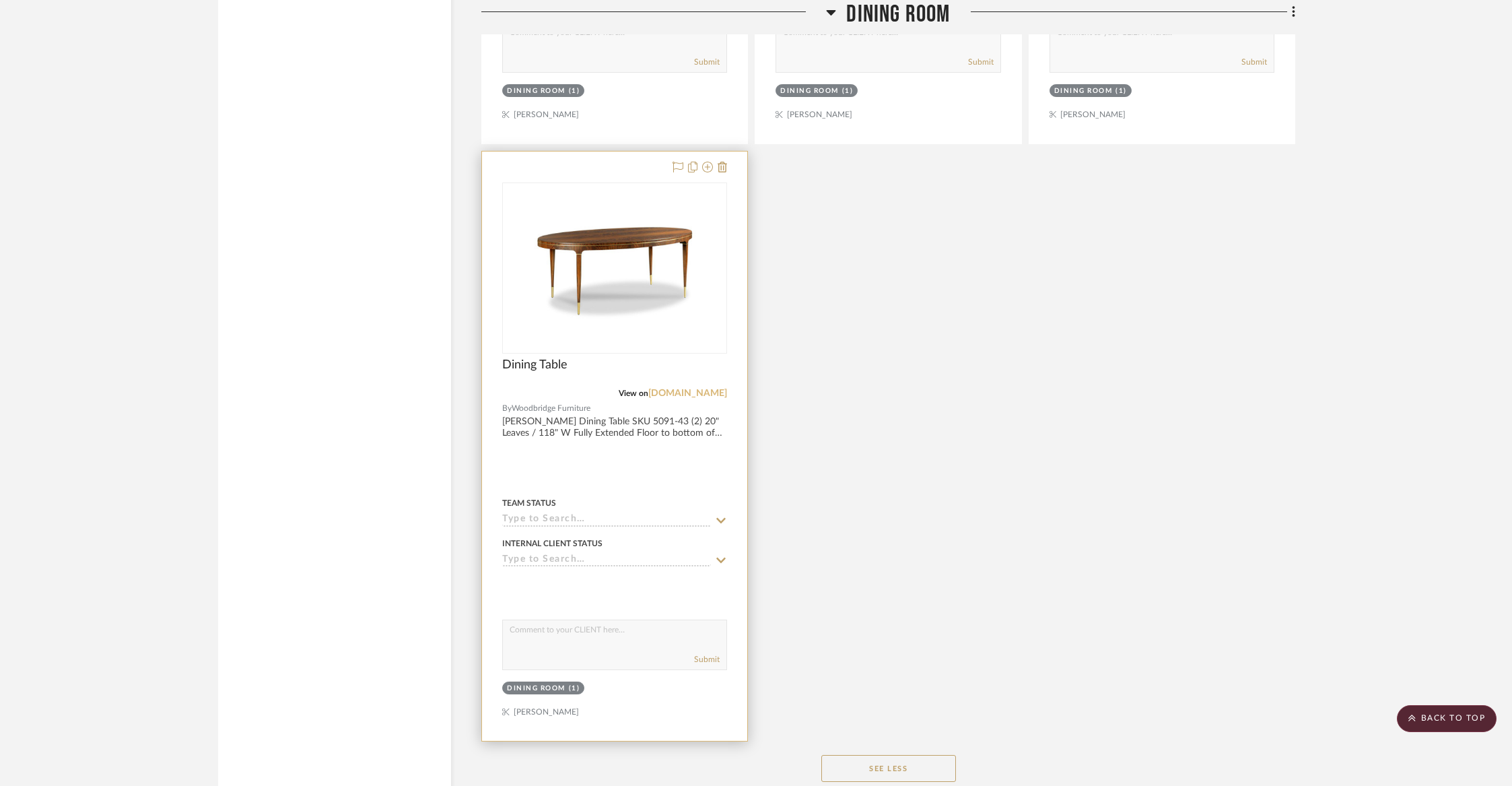
click at [706, 388] on link "[DOMAIN_NAME]" at bounding box center [687, 393] width 78 height 10
